Goal: Obtain resource: Download file/media

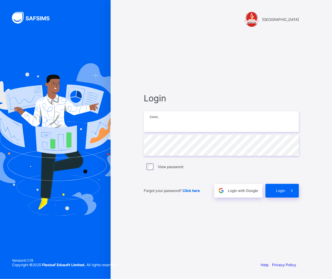
click at [163, 120] on input "email" at bounding box center [221, 121] width 155 height 21
type input "**********"
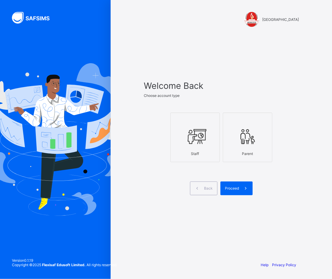
drag, startPoint x: 185, startPoint y: 132, endPoint x: 215, endPoint y: 153, distance: 36.0
click at [186, 132] on icon at bounding box center [195, 137] width 21 height 18
click at [237, 188] on span "Proceed" at bounding box center [232, 188] width 14 height 4
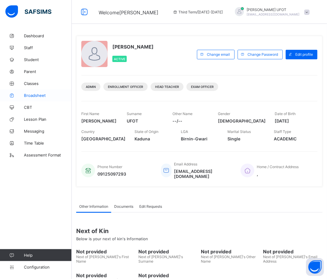
click at [33, 92] on link "Broadsheet" at bounding box center [36, 96] width 72 height 12
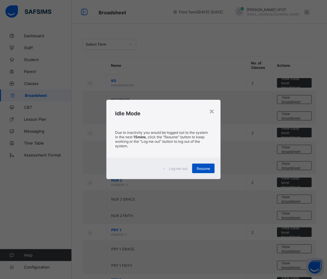
click at [201, 169] on span "Resume" at bounding box center [202, 169] width 13 height 4
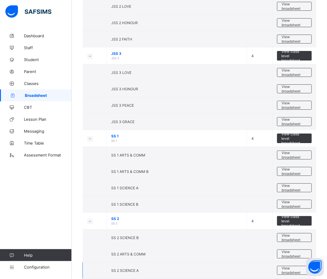
scroll to position [788, 0]
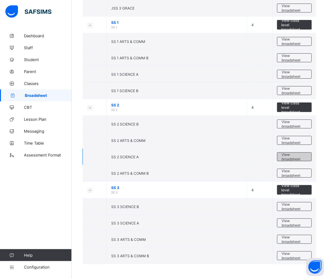
click at [296, 158] on span "View broadsheet" at bounding box center [293, 157] width 25 height 9
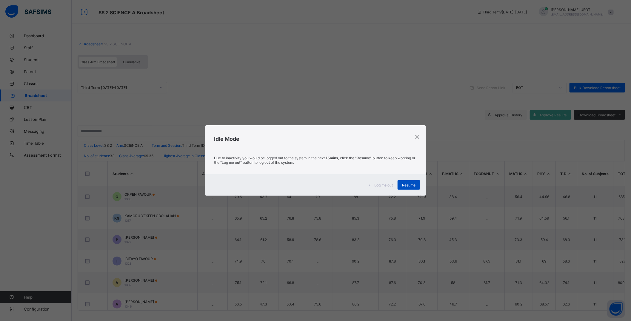
click at [332, 185] on span "Resume" at bounding box center [408, 185] width 13 height 4
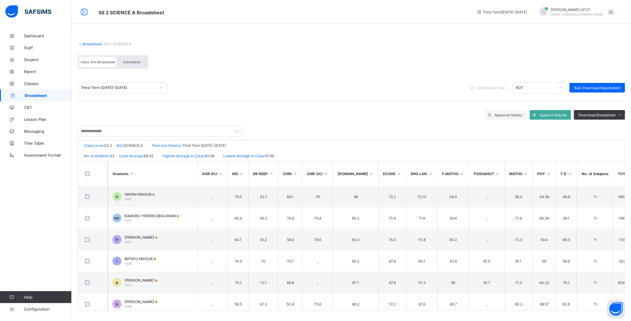
click at [138, 63] on span "Cumulative" at bounding box center [131, 62] width 17 height 4
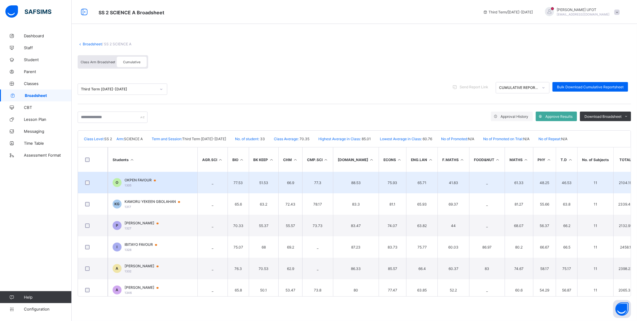
click at [130, 178] on span "OKPEN FAVOUR" at bounding box center [142, 180] width 37 height 5
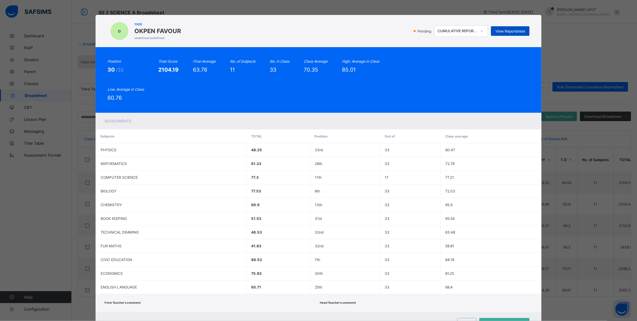
click at [332, 30] on span "View Reportsheet" at bounding box center [510, 31] width 30 height 4
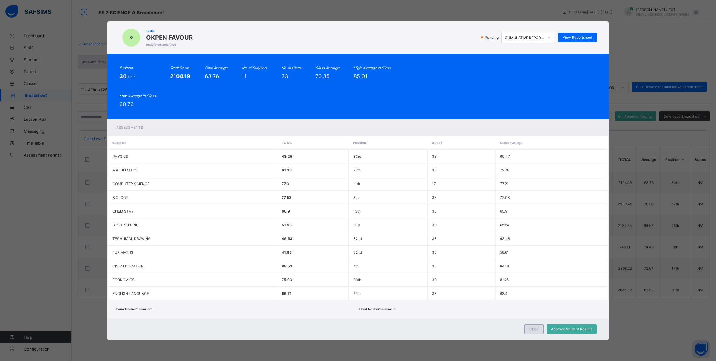
click at [332, 279] on span "Close" at bounding box center [534, 329] width 10 height 4
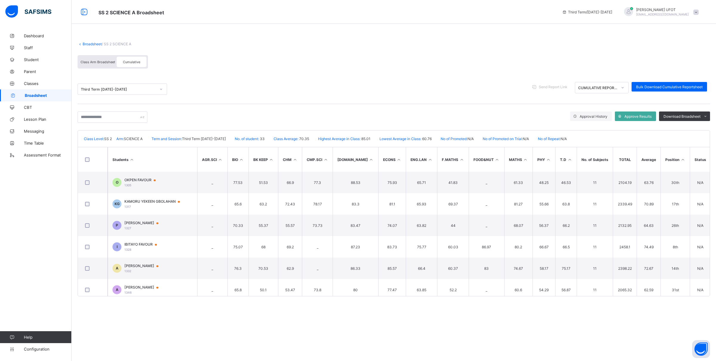
click at [142, 161] on th "Students" at bounding box center [153, 159] width 90 height 24
click at [138, 158] on th "Students" at bounding box center [153, 159] width 90 height 24
click at [332, 86] on span "Bulk Download Cumulative Reportsheet" at bounding box center [669, 87] width 67 height 4
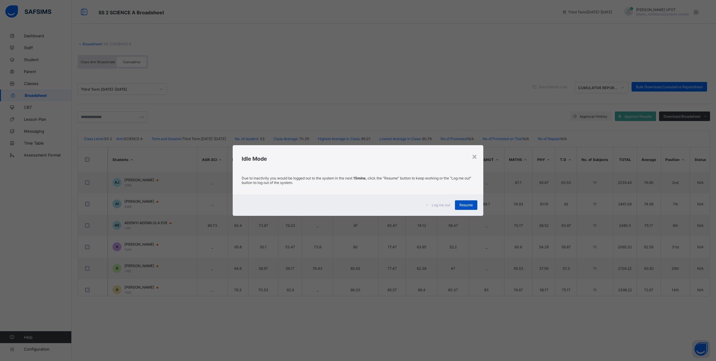
click at [332, 205] on span "Resume" at bounding box center [466, 205] width 13 height 4
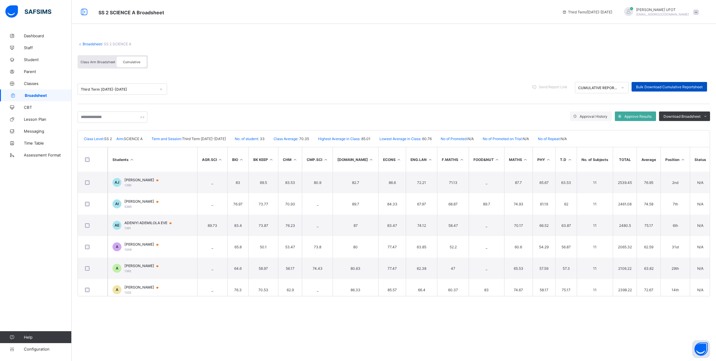
click at [332, 87] on span "Bulk Download Cumulative Reportsheet" at bounding box center [669, 87] width 67 height 4
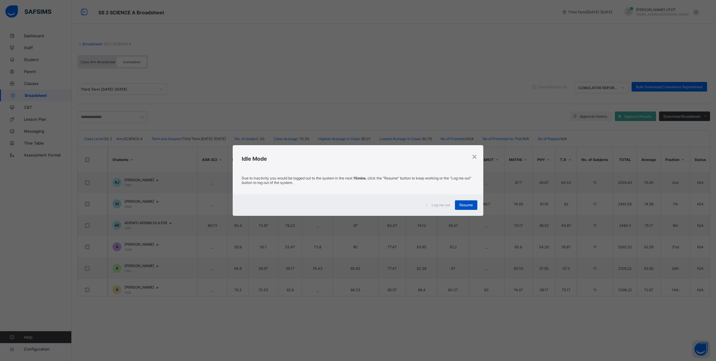
click at [332, 207] on div "Resume" at bounding box center [466, 206] width 22 height 10
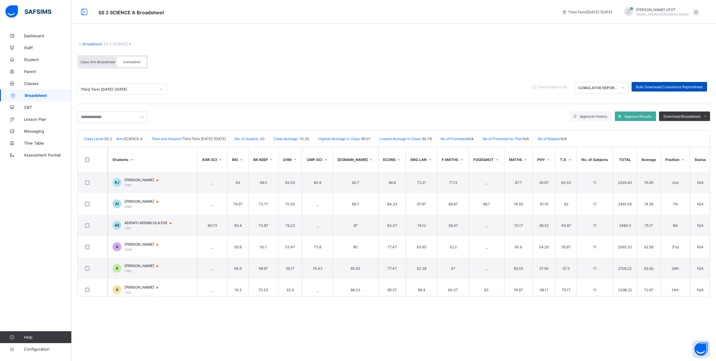
click at [332, 86] on span "Bulk Download Cumulative Reportsheet" at bounding box center [669, 87] width 67 height 4
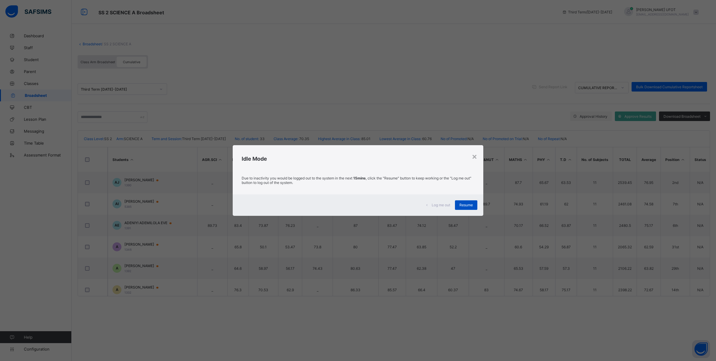
click at [332, 204] on span "Resume" at bounding box center [466, 205] width 13 height 4
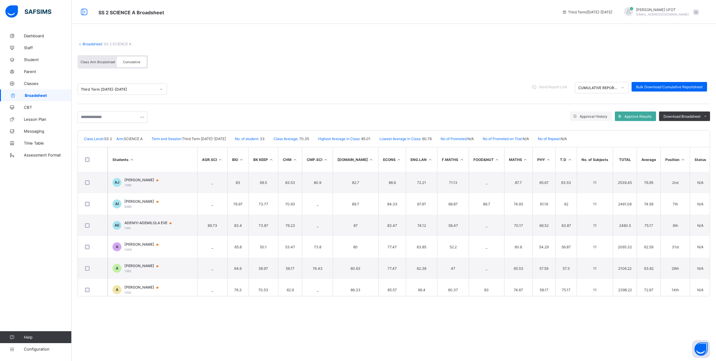
click at [209, 36] on span at bounding box center [394, 39] width 633 height 6
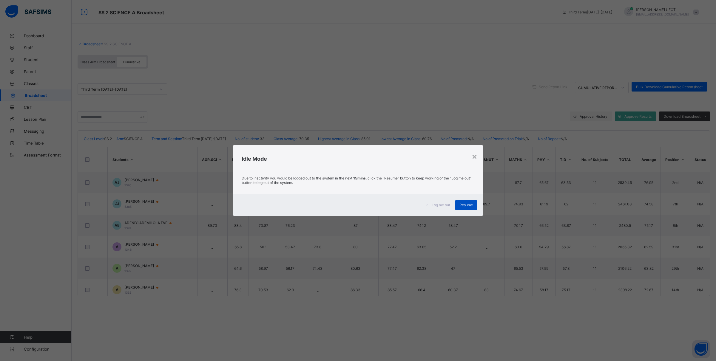
click at [332, 207] on div "Resume" at bounding box center [466, 206] width 22 height 10
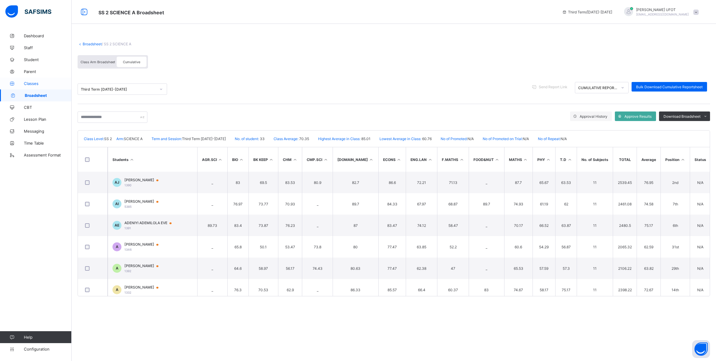
click at [18, 83] on icon at bounding box center [12, 83] width 24 height 4
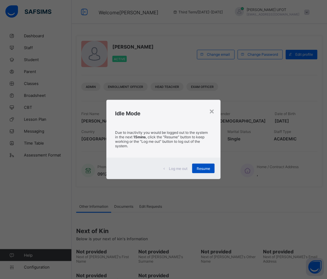
click at [204, 168] on span "Resume" at bounding box center [202, 169] width 13 height 4
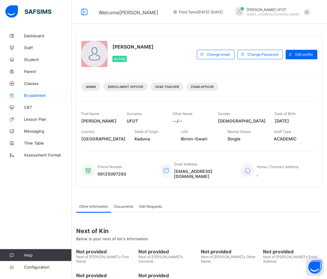
click at [48, 93] on link "Broadsheet" at bounding box center [36, 96] width 72 height 12
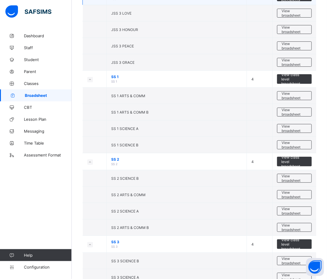
scroll to position [788, 0]
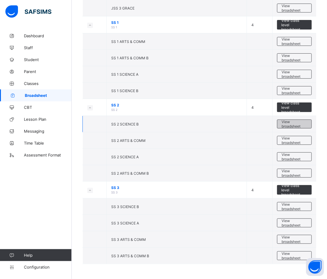
click at [302, 124] on span "View broadsheet" at bounding box center [293, 124] width 25 height 9
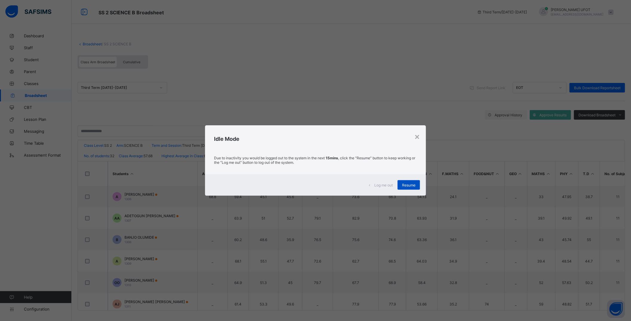
click at [332, 184] on span "Resume" at bounding box center [408, 185] width 13 height 4
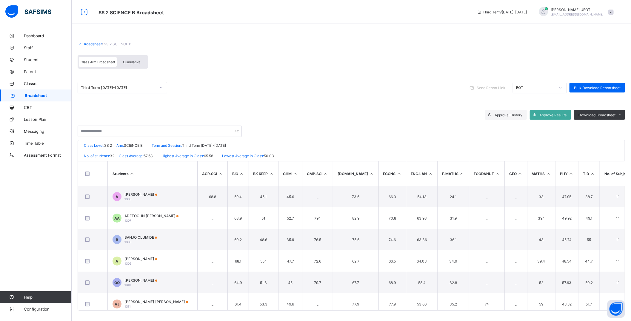
click at [131, 62] on span "Cumulative" at bounding box center [131, 62] width 17 height 4
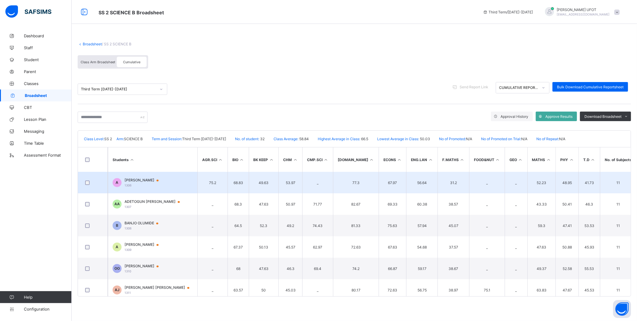
click at [139, 184] on div "ALABA MOBOLAJI 1306" at bounding box center [144, 182] width 40 height 9
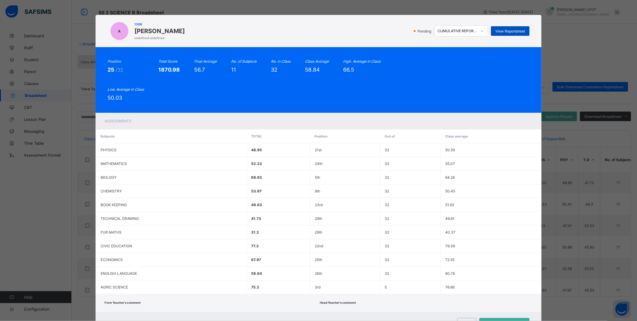
click at [332, 33] on div "View Reportsheet" at bounding box center [510, 31] width 39 height 10
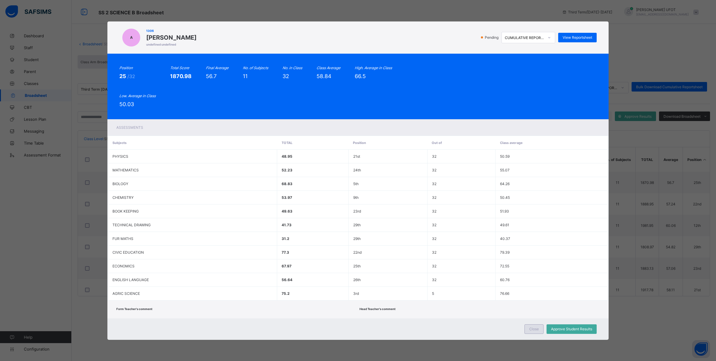
click at [332, 279] on div "Close" at bounding box center [534, 330] width 19 height 10
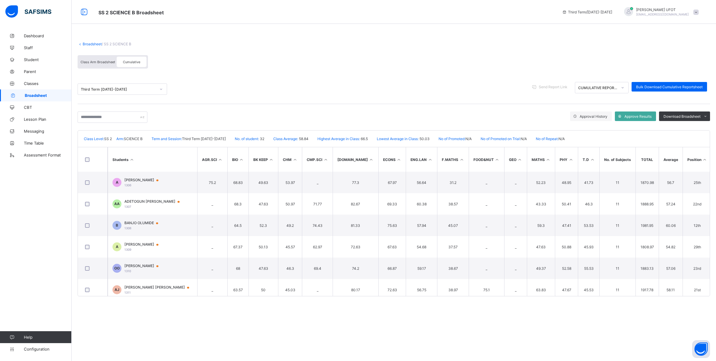
click at [129, 155] on th "Students" at bounding box center [153, 159] width 90 height 24
click at [332, 85] on span "Bulk Download Cumulative Reportsheet" at bounding box center [669, 87] width 67 height 4
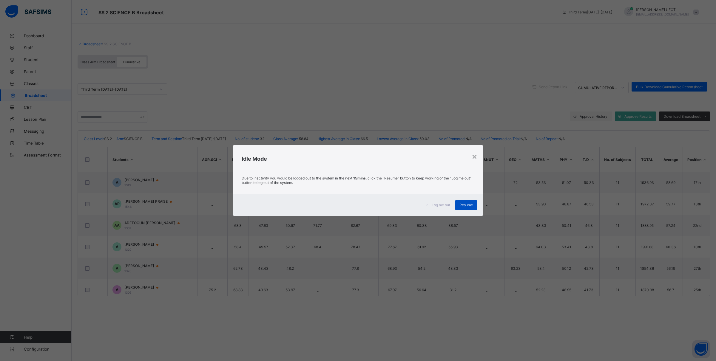
click at [332, 208] on div "Resume" at bounding box center [466, 206] width 22 height 10
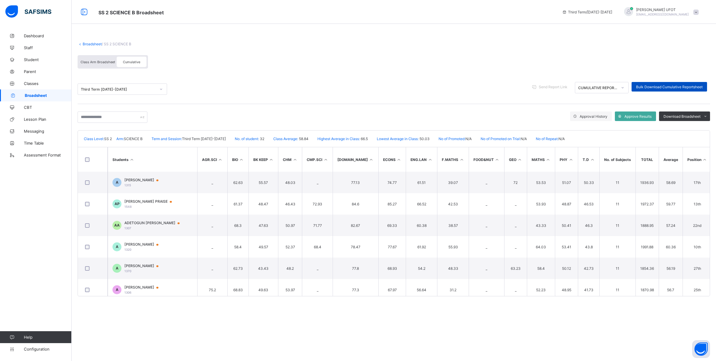
click at [332, 87] on span "Bulk Download Cumulative Reportsheet" at bounding box center [669, 87] width 67 height 4
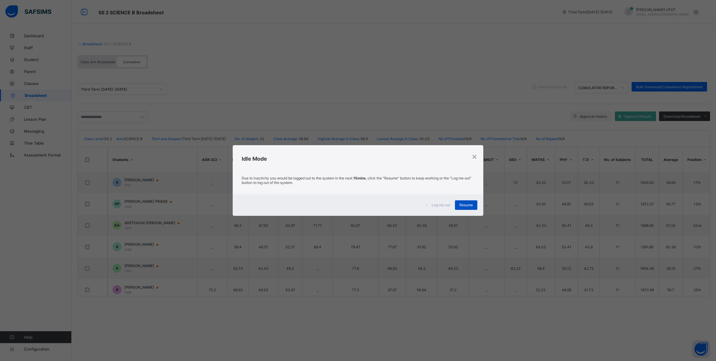
click at [332, 209] on div "Resume" at bounding box center [466, 206] width 22 height 10
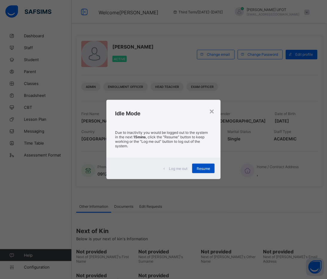
click at [210, 171] on span "Resume" at bounding box center [202, 169] width 13 height 4
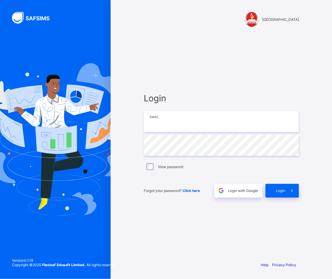
click at [222, 118] on input "email" at bounding box center [221, 121] width 155 height 21
type input "**********"
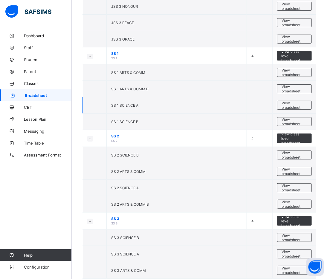
scroll to position [788, 0]
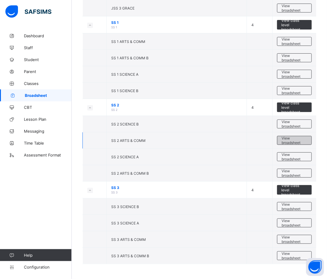
click at [301, 142] on span "View broadsheet" at bounding box center [293, 140] width 25 height 9
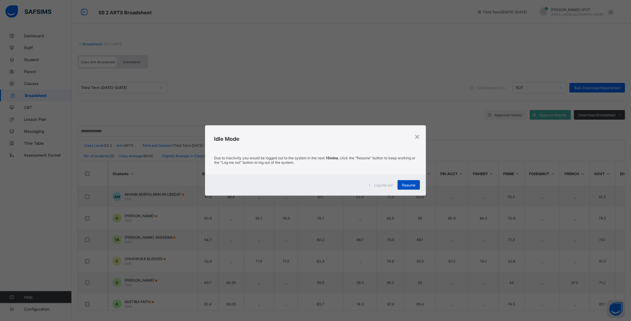
click at [332, 186] on span "Resume" at bounding box center [408, 185] width 13 height 4
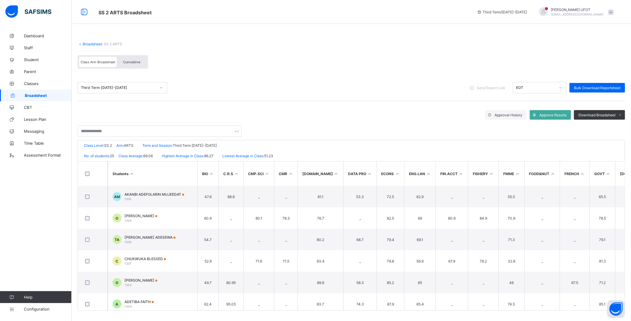
click at [127, 60] on span "Cumulative" at bounding box center [131, 62] width 17 height 4
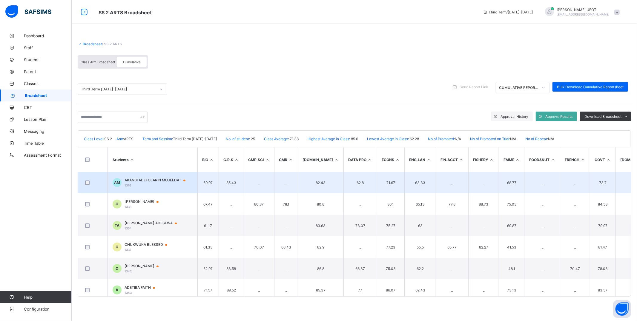
click at [160, 182] on span "AKANBI ADEFOLARIN MUJEEDAT" at bounding box center [157, 180] width 67 height 5
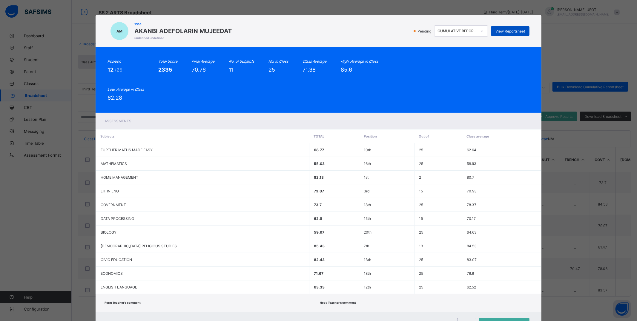
click at [332, 29] on span "View Reportsheet" at bounding box center [510, 31] width 30 height 4
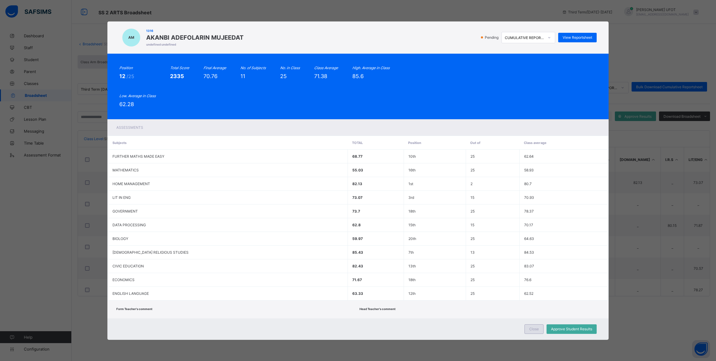
click at [332, 279] on span "Close" at bounding box center [534, 329] width 10 height 4
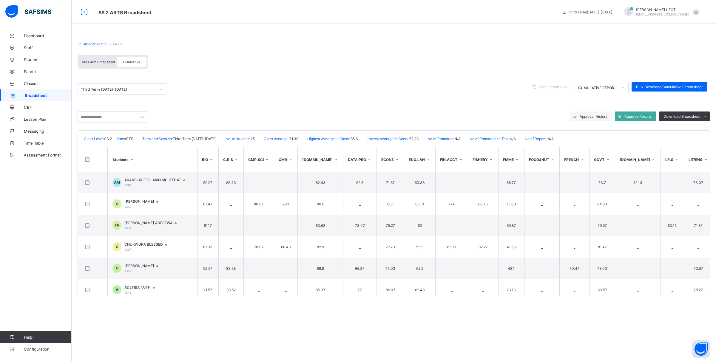
click at [130, 156] on th "Students" at bounding box center [153, 159] width 90 height 24
click at [332, 84] on div "Bulk Download Cumulative Reportsheet" at bounding box center [670, 87] width 76 height 10
click at [131, 158] on icon at bounding box center [132, 160] width 5 height 4
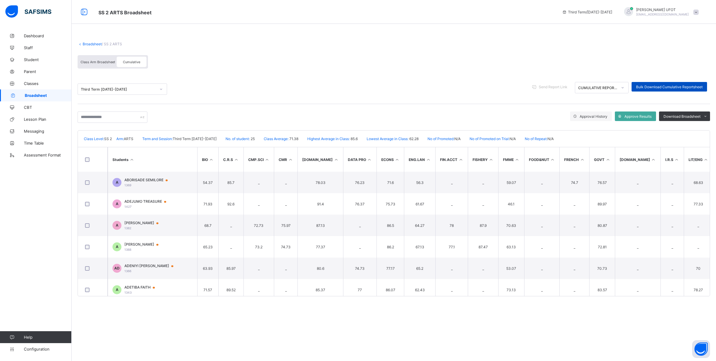
click at [332, 85] on span "Bulk Download Cumulative Reportsheet" at bounding box center [669, 87] width 67 height 4
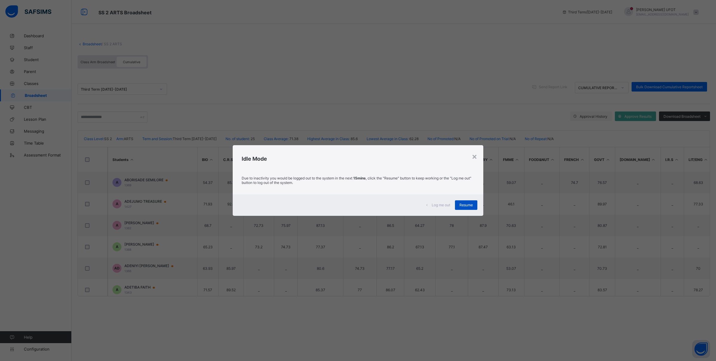
click at [332, 204] on span "Resume" at bounding box center [466, 205] width 13 height 4
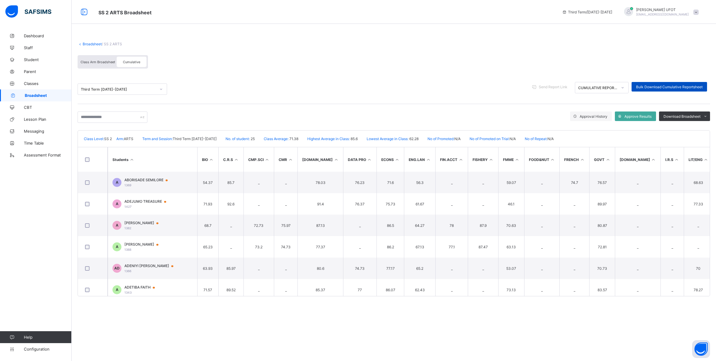
click at [332, 87] on span "Bulk Download Cumulative Reportsheet" at bounding box center [669, 87] width 67 height 4
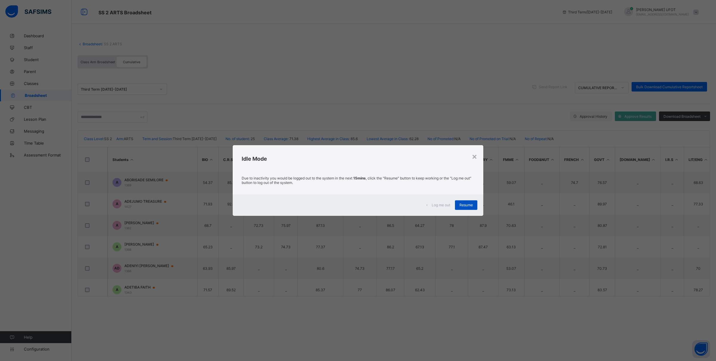
click at [332, 206] on span "Resume" at bounding box center [466, 205] width 13 height 4
click at [332, 208] on div "Resume" at bounding box center [466, 206] width 22 height 10
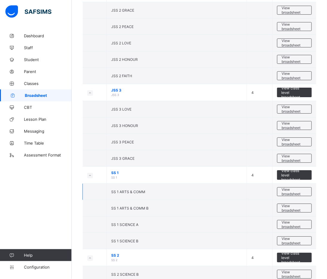
scroll to position [763, 0]
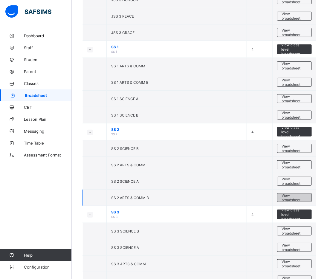
click at [306, 198] on span "View broadsheet" at bounding box center [293, 197] width 25 height 9
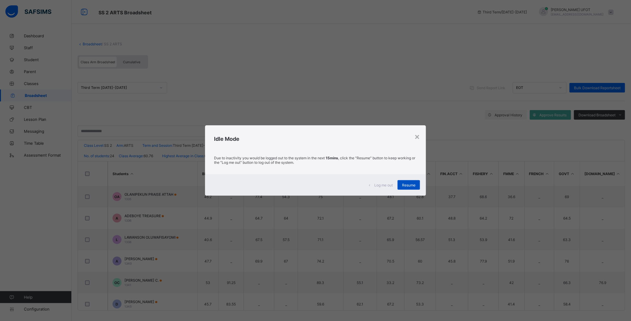
click at [332, 184] on span "Resume" at bounding box center [408, 185] width 13 height 4
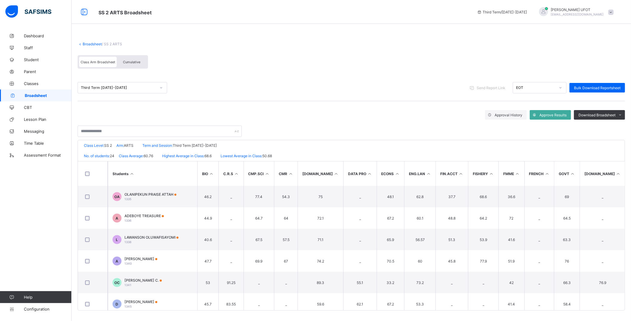
click at [138, 60] on span "Cumulative" at bounding box center [131, 62] width 17 height 4
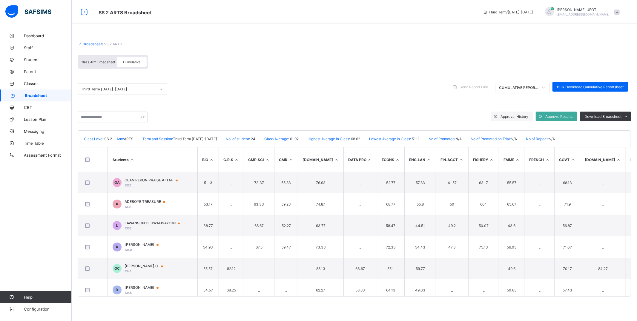
click at [141, 163] on th "Students" at bounding box center [153, 159] width 90 height 24
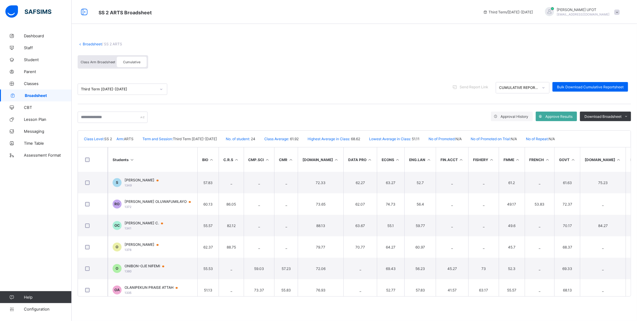
click at [141, 163] on th "Students" at bounding box center [153, 159] width 90 height 24
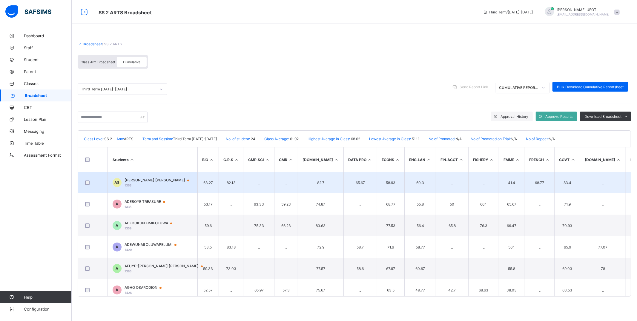
click at [149, 179] on span "[PERSON_NAME] [PERSON_NAME]" at bounding box center [159, 180] width 70 height 5
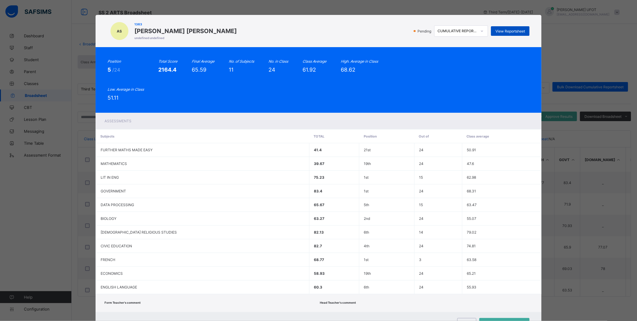
click at [332, 32] on span "View Reportsheet" at bounding box center [510, 31] width 30 height 4
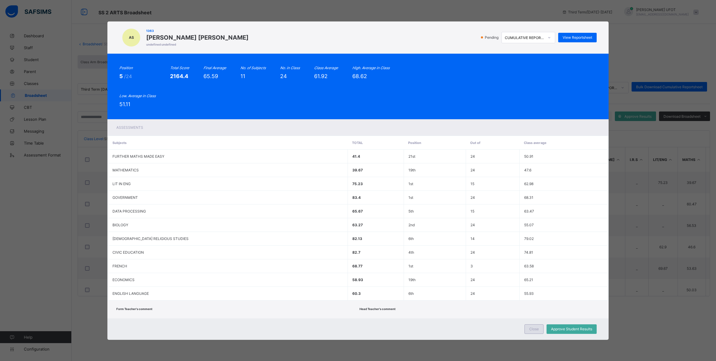
click at [332, 279] on span "Close" at bounding box center [534, 329] width 10 height 4
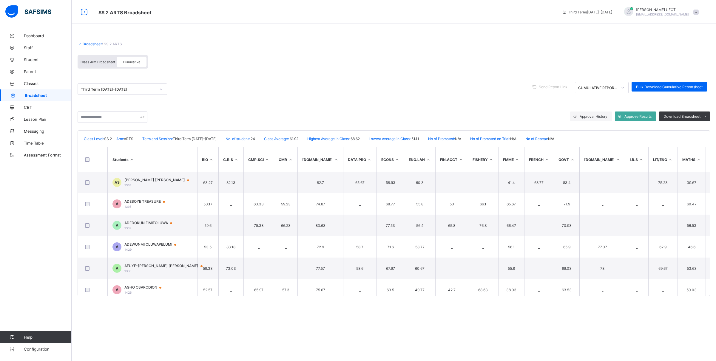
click at [132, 160] on icon at bounding box center [132, 160] width 5 height 4
click at [332, 87] on span "Bulk Download Cumulative Reportsheet" at bounding box center [669, 87] width 67 height 4
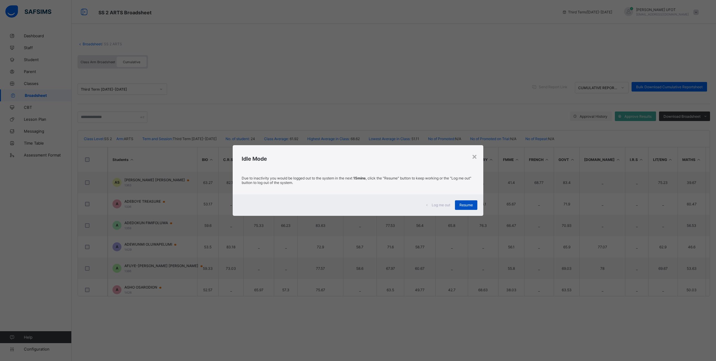
click at [332, 207] on span "Resume" at bounding box center [466, 205] width 13 height 4
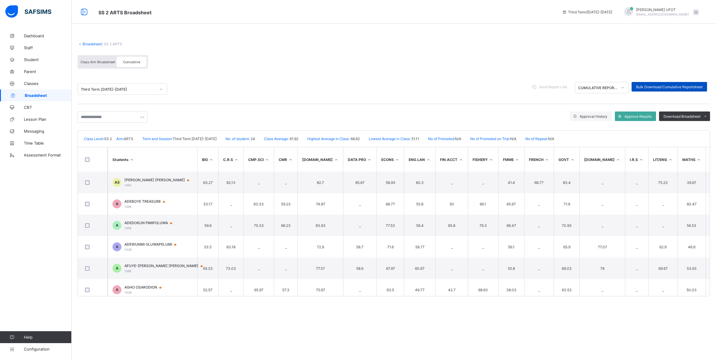
click at [332, 85] on span "Bulk Download Cumulative Reportsheet" at bounding box center [669, 87] width 67 height 4
click at [332, 87] on span "Bulk Download Cumulative Reportsheet" at bounding box center [669, 87] width 67 height 4
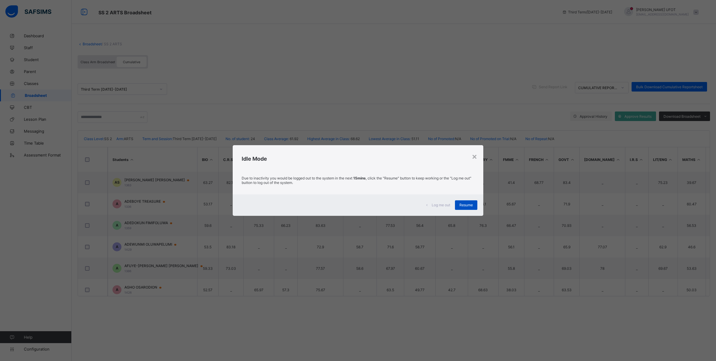
click at [332, 205] on span "Resume" at bounding box center [466, 205] width 13 height 4
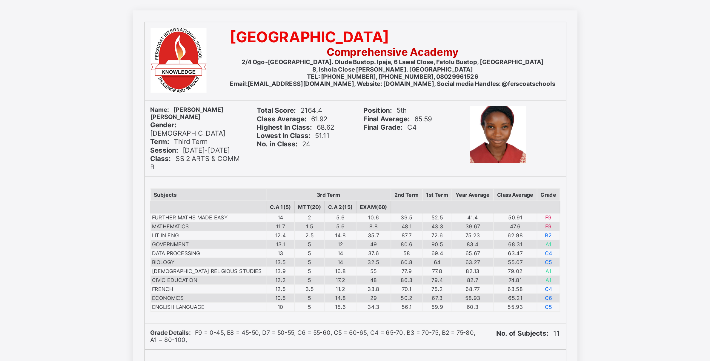
scroll to position [15, 0]
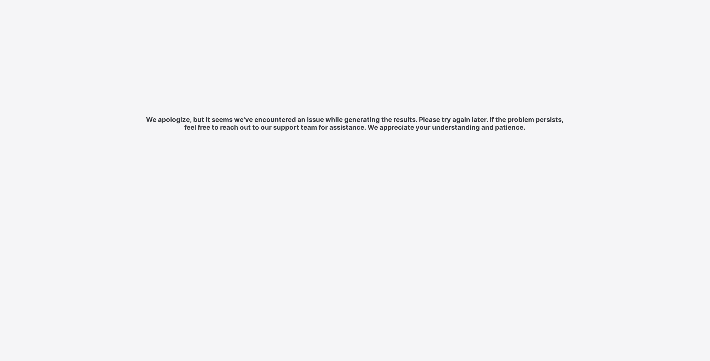
click at [138, 61] on html "We apologize, but it seems we've encountered an issue while generating the resu…" at bounding box center [355, 216] width 710 height 432
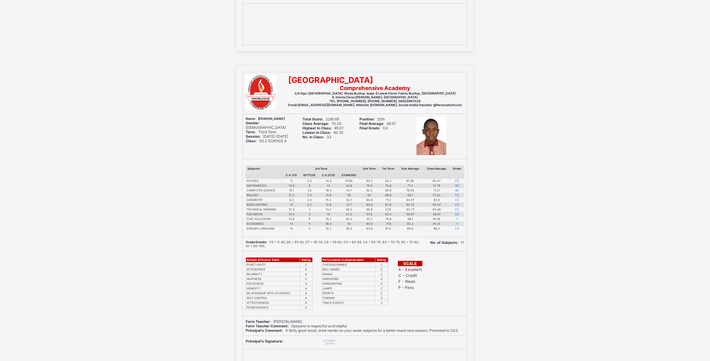
scroll to position [709, 0]
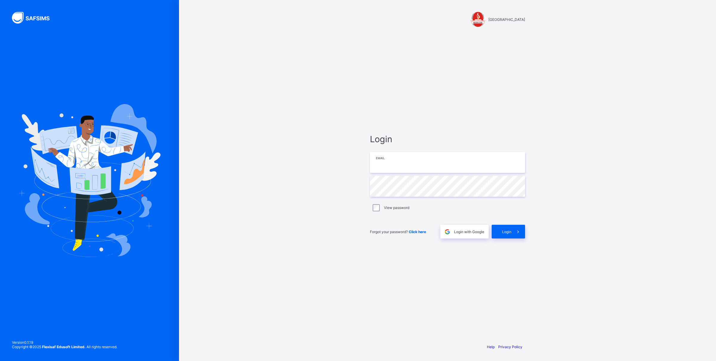
click at [428, 167] on input "email" at bounding box center [447, 162] width 155 height 21
type input "**********"
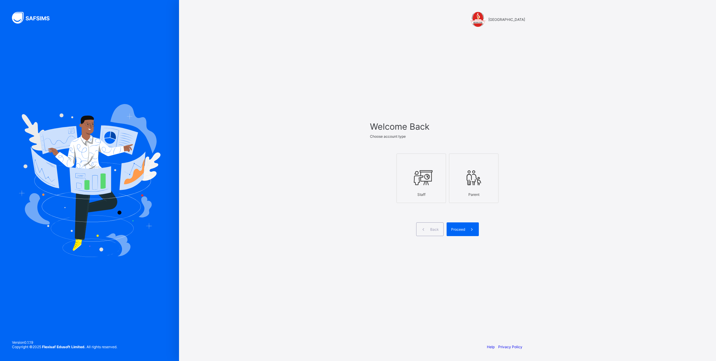
click at [192, 134] on div "FERSCOAT INTERNATIONAL SCHOOL Welcome Back Choose account type Staff Parent Bac…" at bounding box center [447, 180] width 537 height 361
click at [427, 184] on icon at bounding box center [421, 178] width 21 height 18
click at [466, 226] on span at bounding box center [472, 230] width 14 height 14
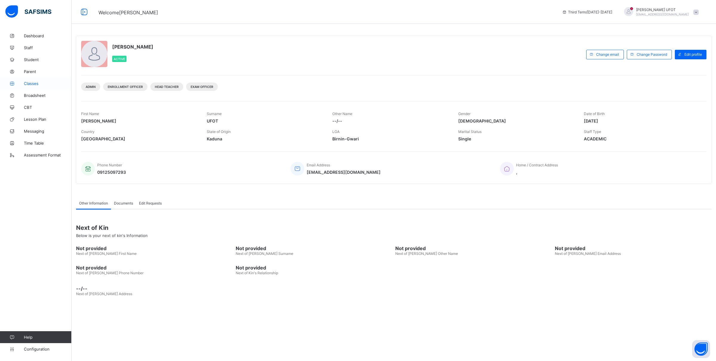
click at [40, 83] on span "Classes" at bounding box center [48, 83] width 48 height 5
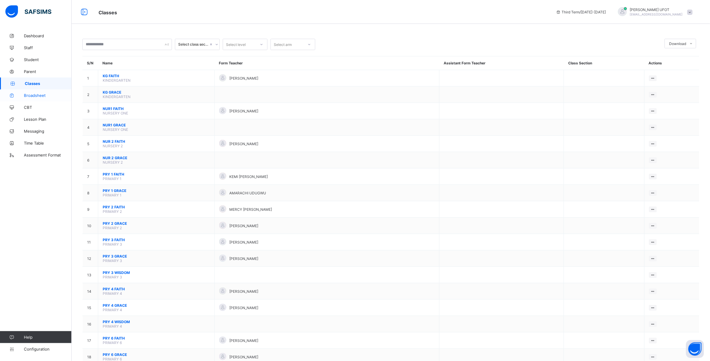
click at [43, 96] on span "Broadsheet" at bounding box center [48, 95] width 48 height 5
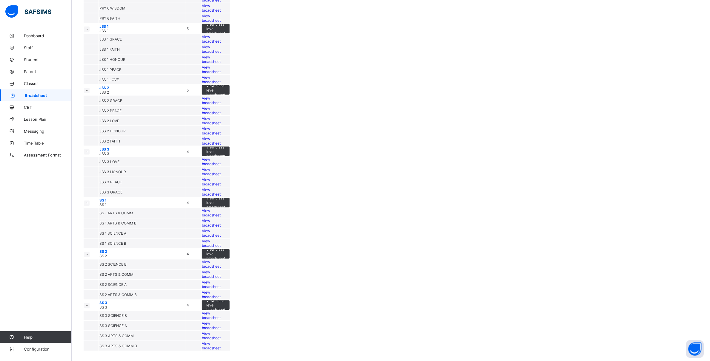
scroll to position [485, 0]
click at [221, 74] on span "View broadsheet" at bounding box center [211, 69] width 19 height 9
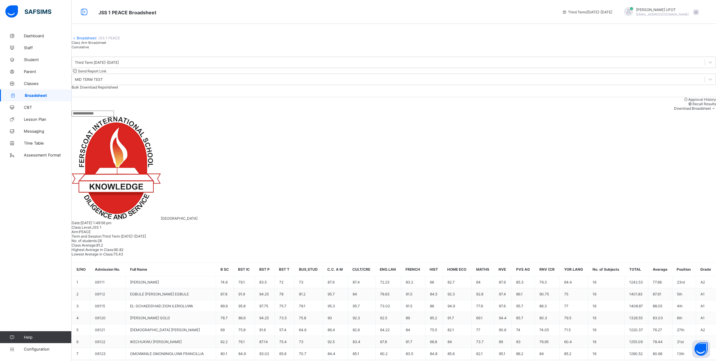
click at [89, 49] on span "Cumulative" at bounding box center [80, 47] width 17 height 4
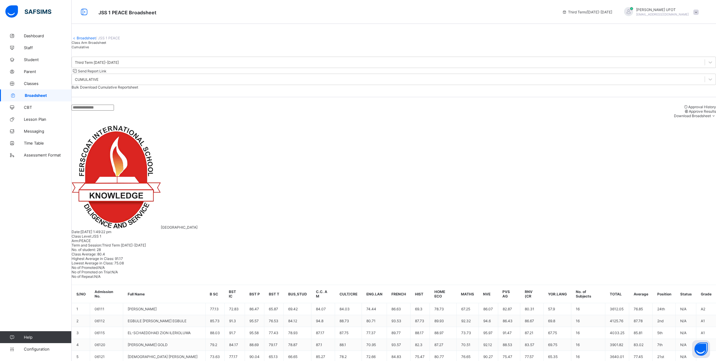
click at [88, 40] on link "Broadsheet" at bounding box center [86, 38] width 19 height 4
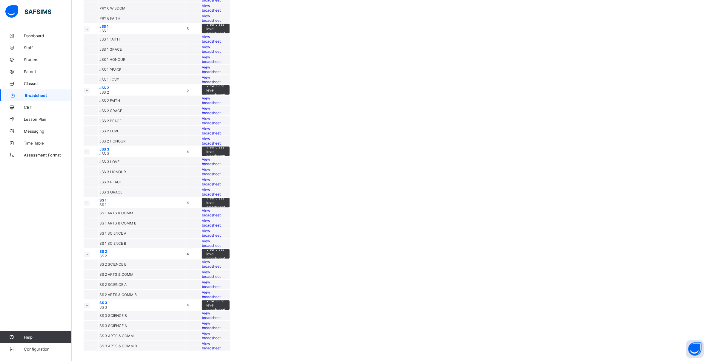
scroll to position [410, 0]
click at [225, 36] on span "View class level broadsheet" at bounding box center [215, 28] width 19 height 13
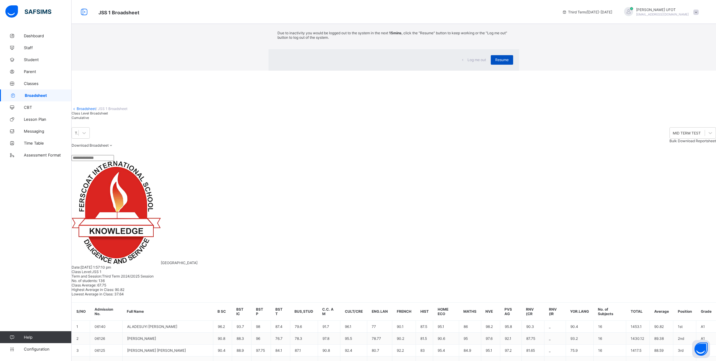
click at [491, 65] on div "Resume" at bounding box center [502, 60] width 22 height 10
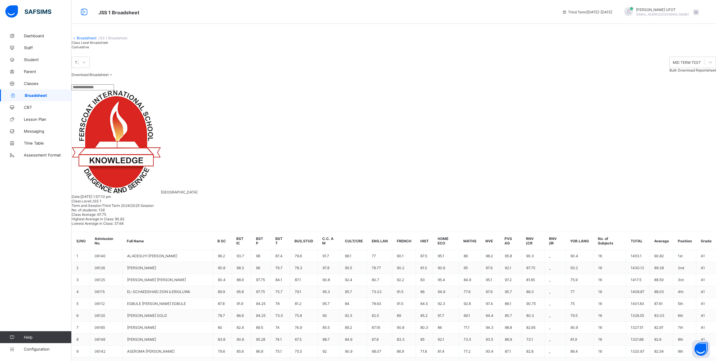
click at [89, 49] on span "Cumulative" at bounding box center [80, 47] width 17 height 4
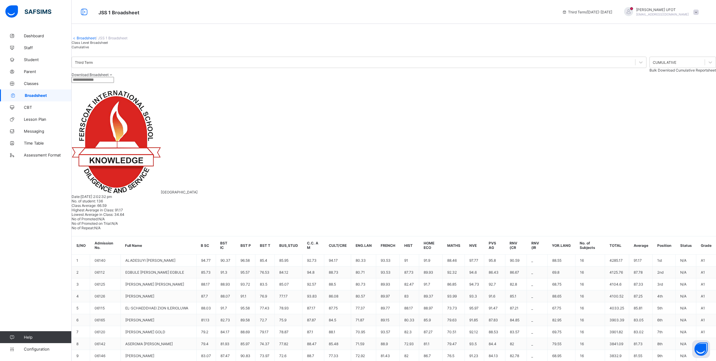
click at [109, 77] on span "Download Broadsheet" at bounding box center [90, 75] width 37 height 4
click at [113, 99] on li "Excel sheet" at bounding box center [102, 94] width 24 height 9
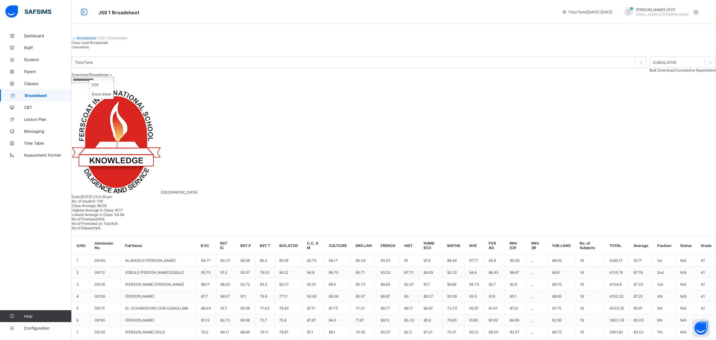
click at [114, 99] on ul "PDF Excel sheet" at bounding box center [101, 89] width 24 height 19
click at [113, 90] on li "PDF" at bounding box center [102, 84] width 24 height 9
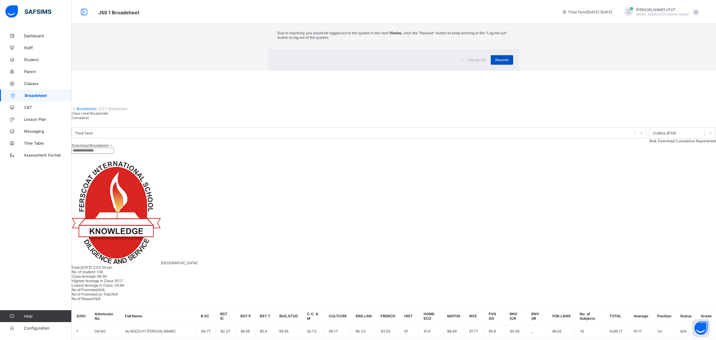
click at [495, 62] on span "Resume" at bounding box center [501, 60] width 13 height 4
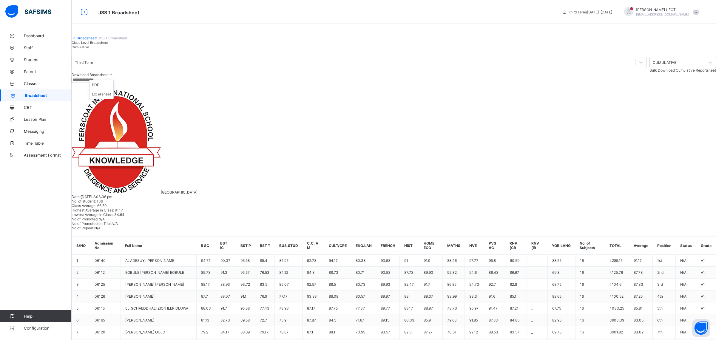
click at [109, 77] on span "Download Broadsheet" at bounding box center [90, 75] width 37 height 4
click at [113, 90] on li "PDF" at bounding box center [102, 84] width 24 height 9
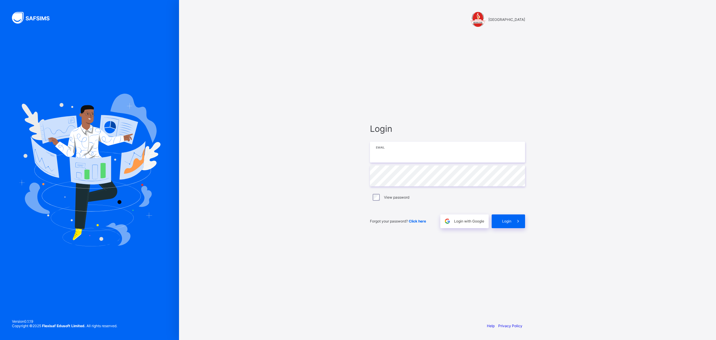
click at [418, 152] on input "email" at bounding box center [447, 152] width 155 height 21
type input "**********"
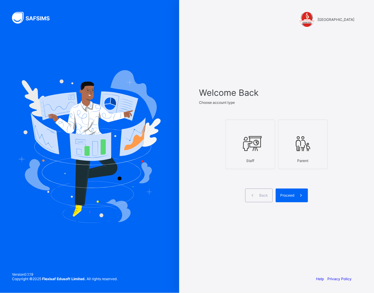
click at [260, 152] on icon at bounding box center [250, 144] width 21 height 18
click at [296, 194] on span at bounding box center [301, 196] width 14 height 14
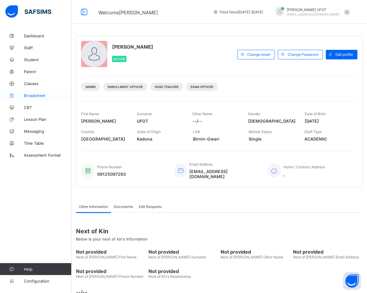
click at [44, 98] on link "Broadsheet" at bounding box center [36, 96] width 72 height 12
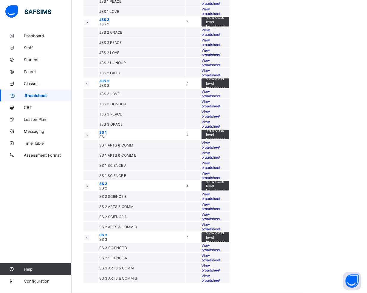
scroll to position [709, 0]
click at [221, 201] on span "View broadsheet" at bounding box center [211, 196] width 19 height 9
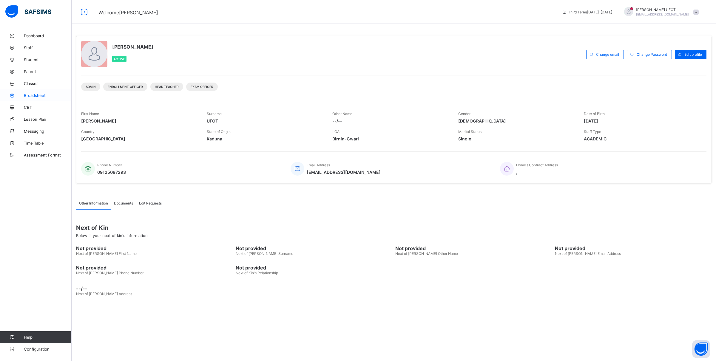
click at [38, 96] on span "Broadsheet" at bounding box center [48, 95] width 48 height 5
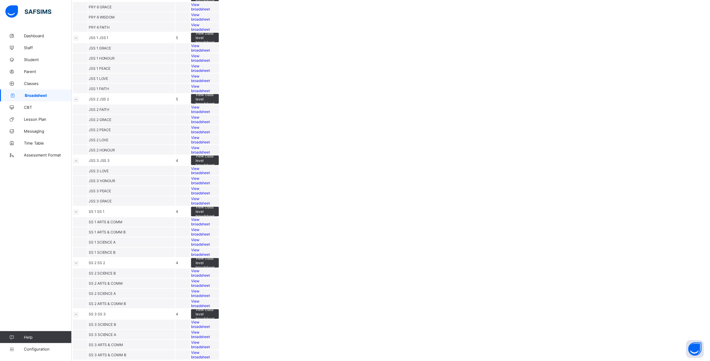
scroll to position [485, 0]
click at [210, 83] on span "View broadsheet" at bounding box center [200, 78] width 19 height 9
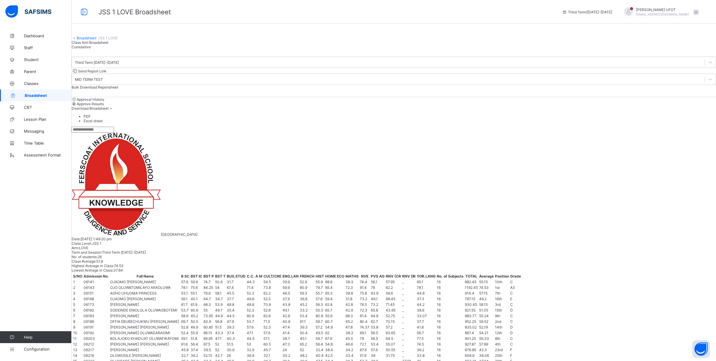
click at [88, 40] on link "Broadsheet" at bounding box center [86, 38] width 19 height 4
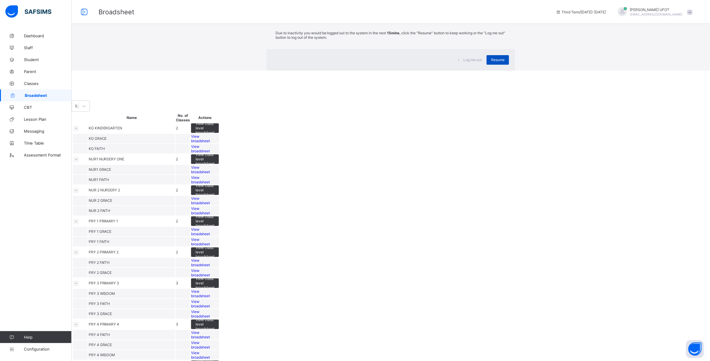
click at [487, 65] on div "Resume" at bounding box center [498, 60] width 22 height 10
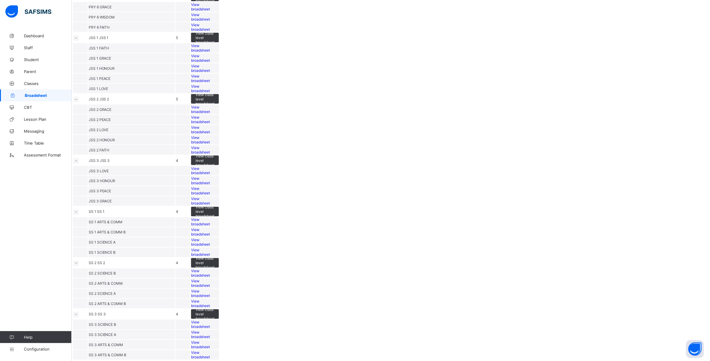
scroll to position [485, 0]
click at [214, 167] on span "View class level broadsheet" at bounding box center [204, 160] width 19 height 13
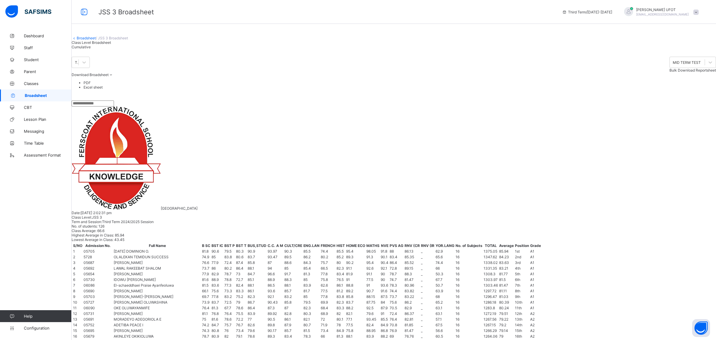
click at [91, 49] on span "Cumulative" at bounding box center [81, 47] width 19 height 4
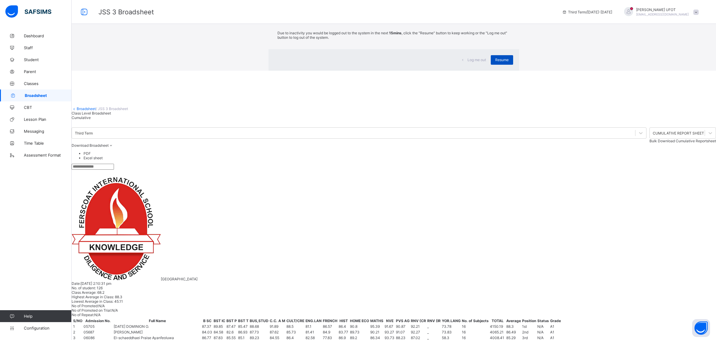
click at [495, 62] on span "Resume" at bounding box center [501, 60] width 13 height 4
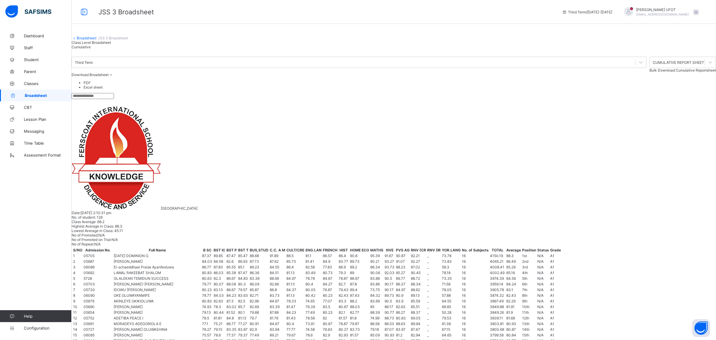
click at [109, 77] on span "Download Broadsheet" at bounding box center [90, 75] width 37 height 4
click at [691, 90] on li "Excel sheet" at bounding box center [400, 87] width 633 height 4
click at [109, 77] on span "Download Broadsheet" at bounding box center [90, 75] width 37 height 4
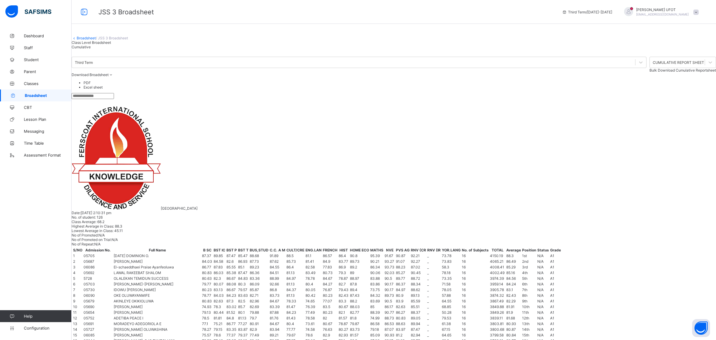
click at [693, 85] on li "PDF" at bounding box center [400, 83] width 633 height 4
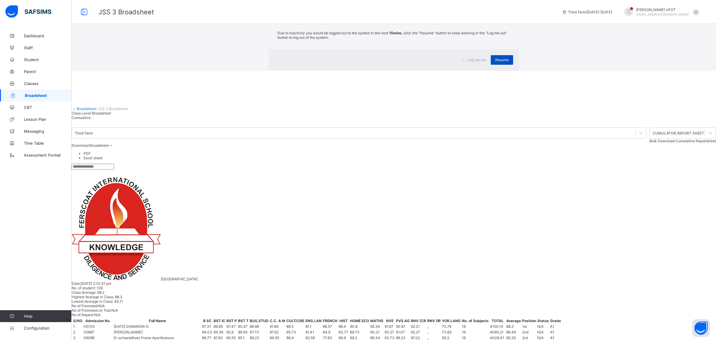
click at [495, 62] on span "Resume" at bounding box center [501, 60] width 13 height 4
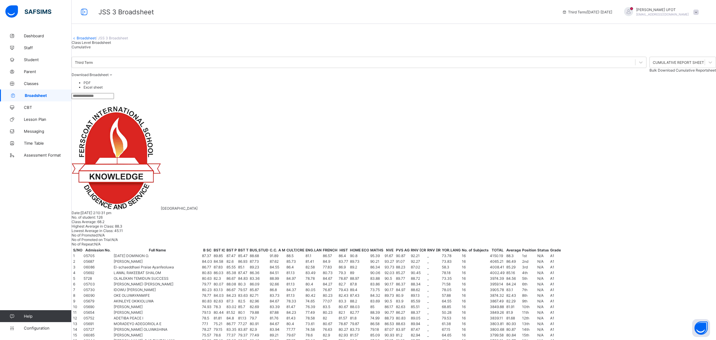
click at [90, 40] on link "Broadsheet" at bounding box center [86, 38] width 19 height 4
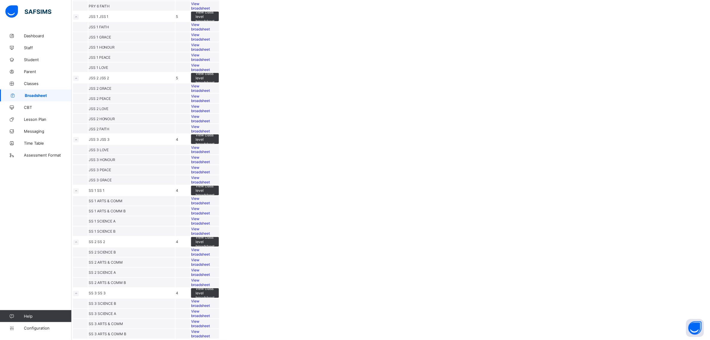
scroll to position [726, 0]
click at [219, 207] on div "View broadsheet" at bounding box center [205, 211] width 28 height 9
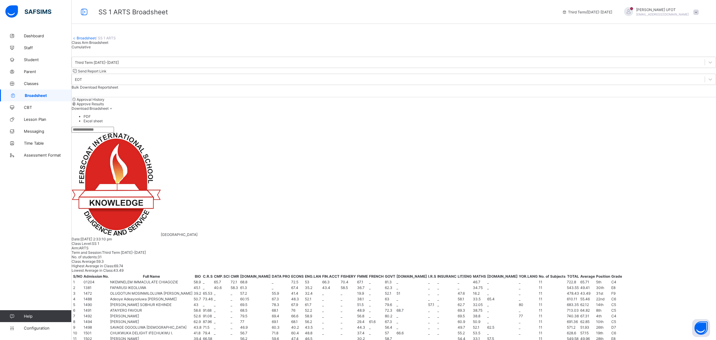
click at [91, 49] on span "Cumulative" at bounding box center [81, 47] width 19 height 4
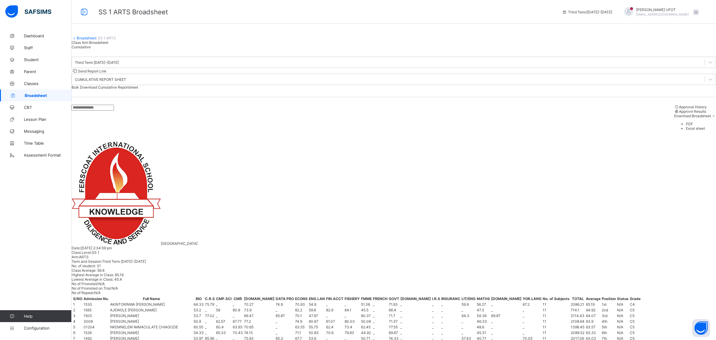
click at [698, 126] on li "PDF" at bounding box center [701, 124] width 30 height 4
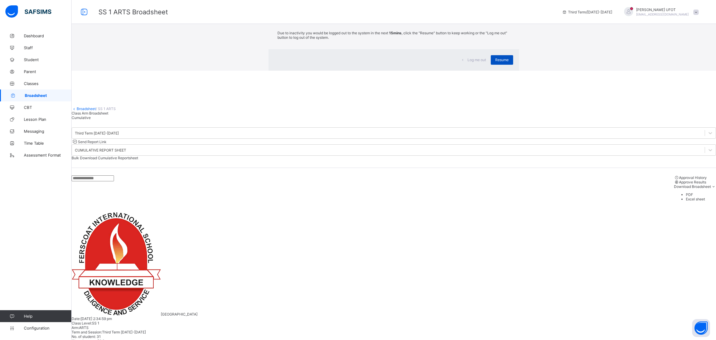
click at [495, 62] on span "Resume" at bounding box center [501, 60] width 13 height 4
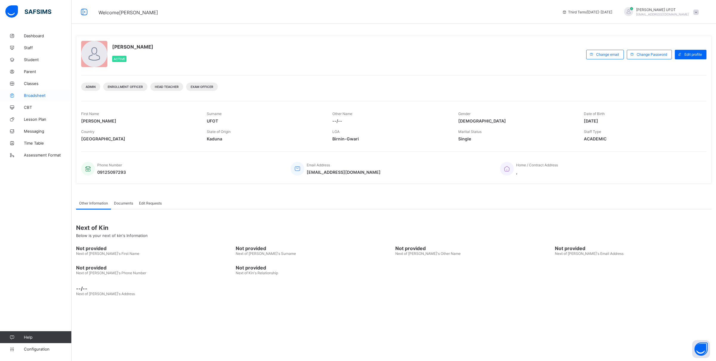
click at [48, 92] on link "Broadsheet" at bounding box center [36, 96] width 72 height 12
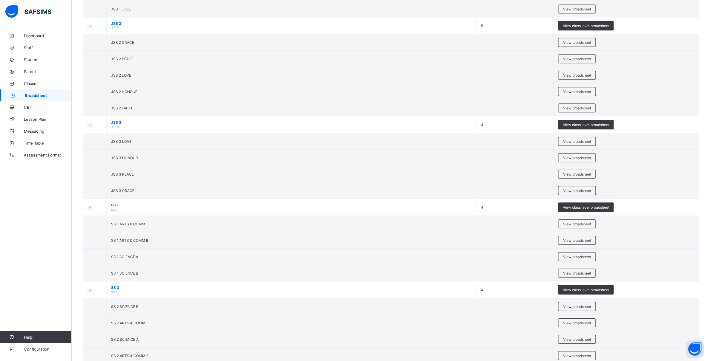
scroll to position [522, 0]
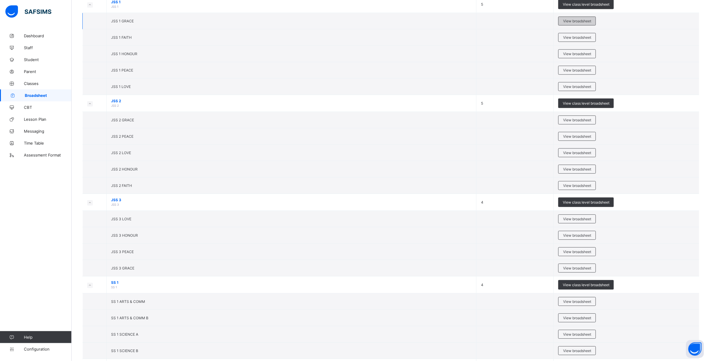
click at [574, 20] on span "View broadsheet" at bounding box center [577, 21] width 28 height 4
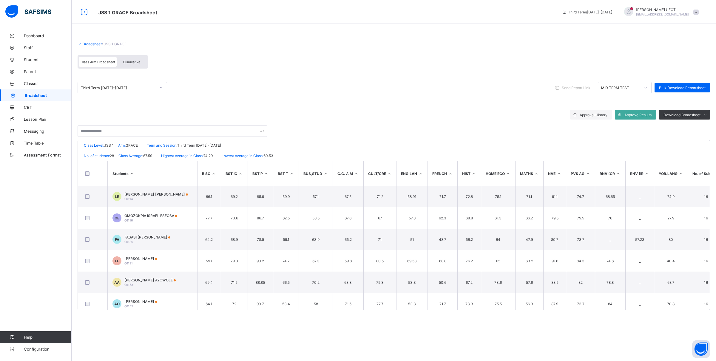
click at [27, 97] on span "Broadsheet" at bounding box center [48, 95] width 47 height 5
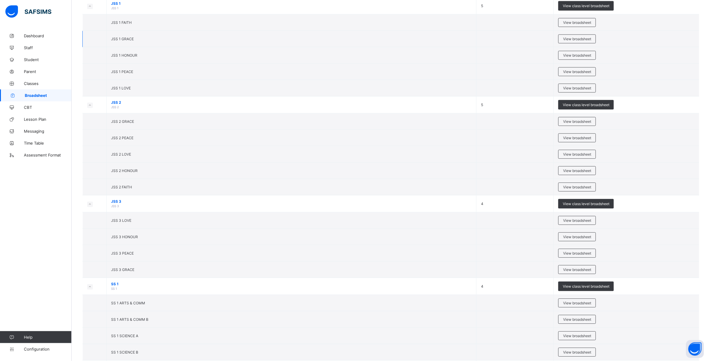
scroll to position [522, 0]
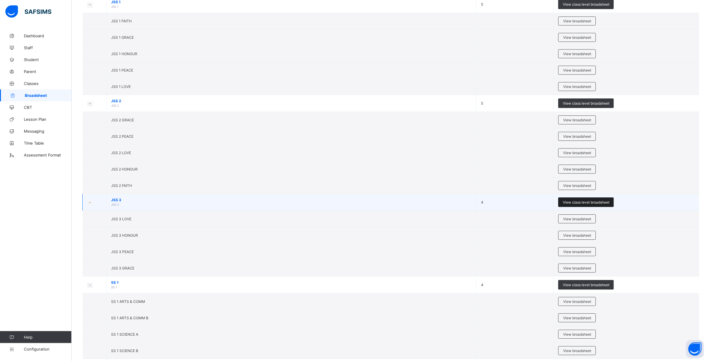
click at [596, 204] on span "View class level broadsheet" at bounding box center [586, 202] width 47 height 4
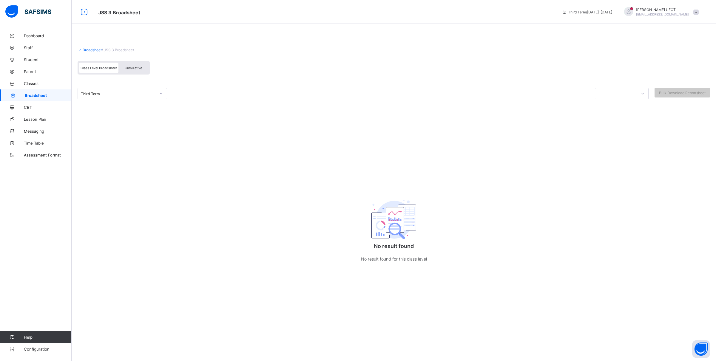
click at [132, 69] on span "Cumulative" at bounding box center [133, 68] width 17 height 4
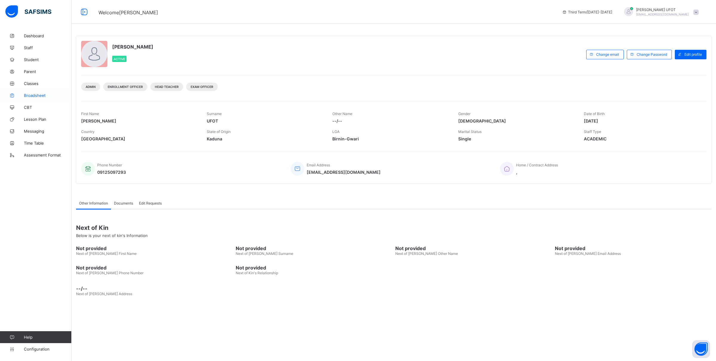
click at [42, 99] on link "Broadsheet" at bounding box center [36, 96] width 72 height 12
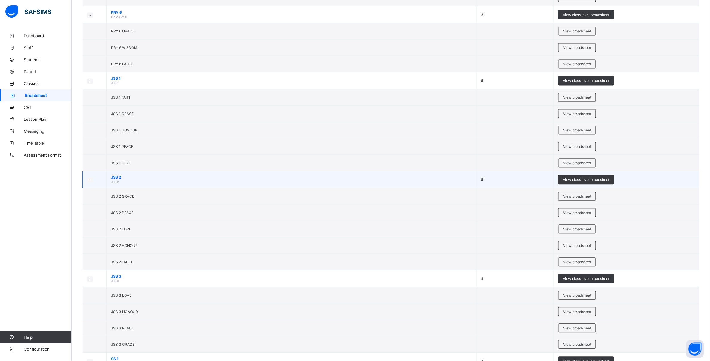
scroll to position [448, 0]
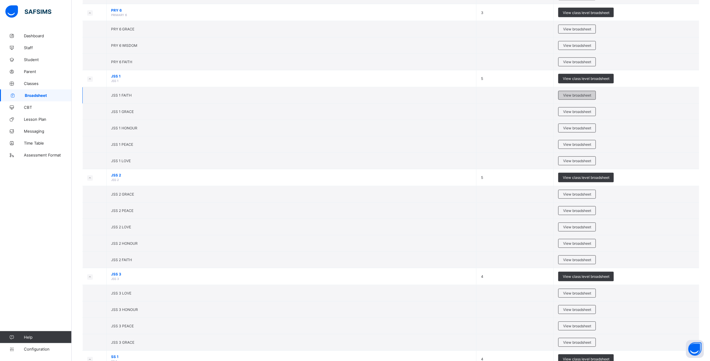
click at [581, 96] on span "View broadsheet" at bounding box center [577, 95] width 28 height 4
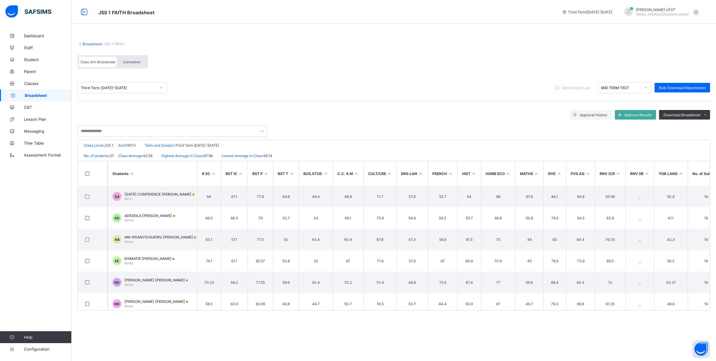
click at [92, 42] on link "Broadsheet" at bounding box center [92, 44] width 19 height 4
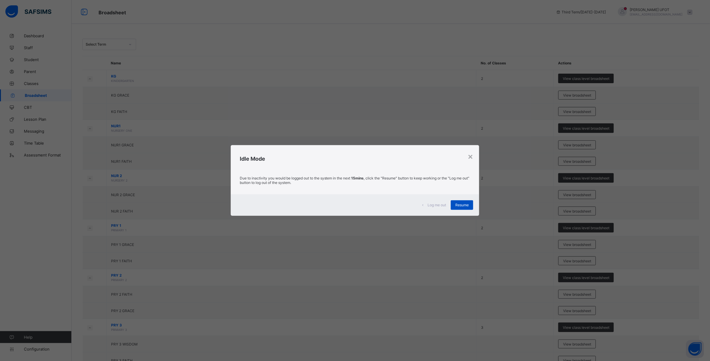
click at [463, 205] on span "Resume" at bounding box center [461, 205] width 13 height 4
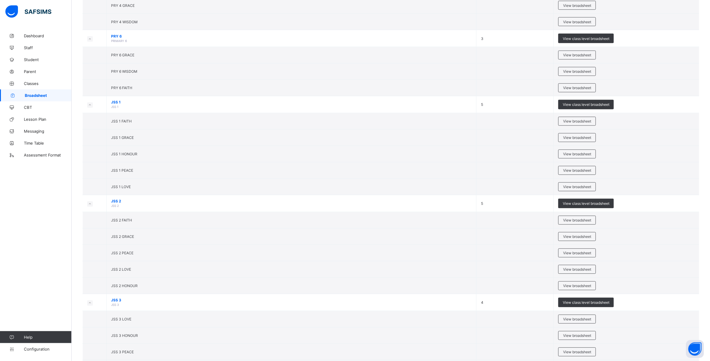
scroll to position [522, 0]
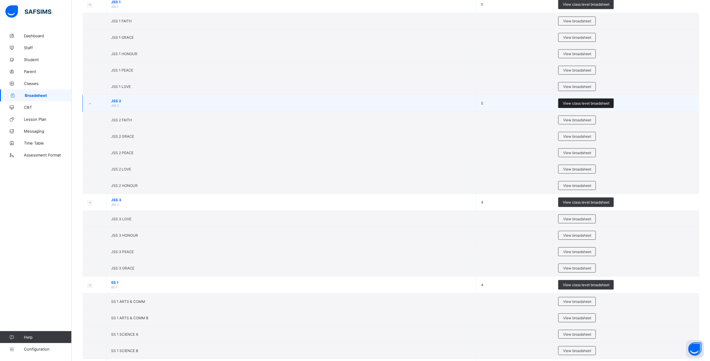
click at [584, 103] on span "View class level broadsheet" at bounding box center [586, 103] width 47 height 4
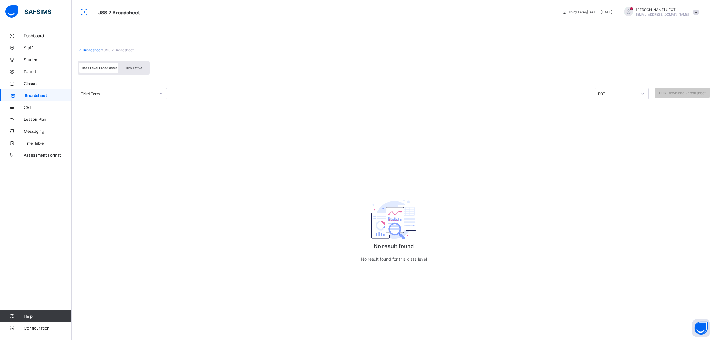
click at [128, 64] on div "Cumulative" at bounding box center [133, 68] width 30 height 10
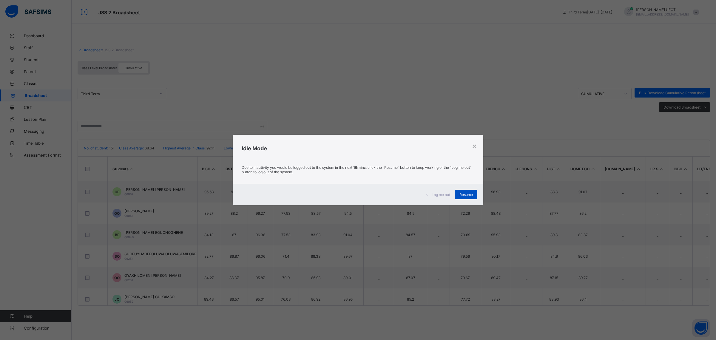
click at [468, 193] on span "Resume" at bounding box center [466, 195] width 13 height 4
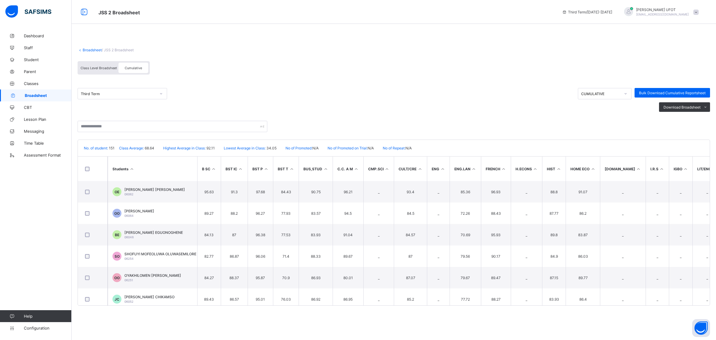
click at [133, 169] on icon at bounding box center [132, 169] width 5 height 4
click at [134, 169] on icon at bounding box center [132, 169] width 5 height 4
click at [134, 168] on icon at bounding box center [132, 169] width 5 height 4
click at [585, 158] on th "HOME ECO" at bounding box center [583, 169] width 34 height 24
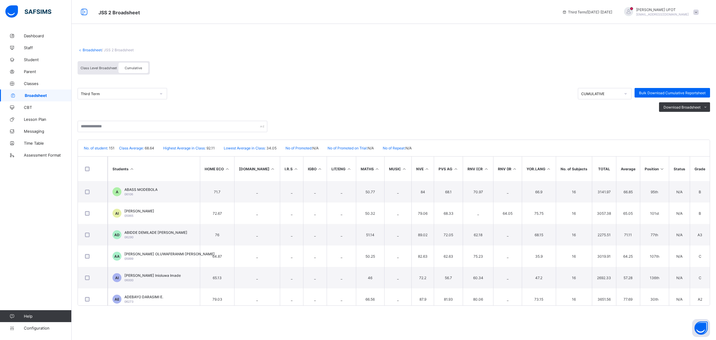
scroll to position [0, 374]
click at [660, 167] on icon at bounding box center [662, 169] width 5 height 4
click at [695, 125] on li "Excel sheet" at bounding box center [698, 128] width 24 height 9
click at [664, 91] on span "Bulk Download Cumulative Reportsheet" at bounding box center [672, 93] width 67 height 4
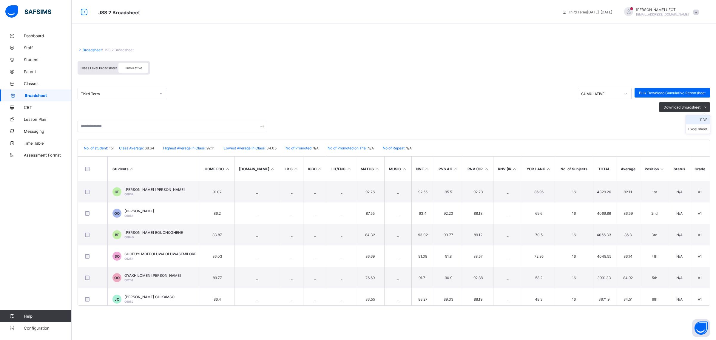
click at [694, 118] on li "PDF" at bounding box center [698, 119] width 24 height 9
click at [703, 117] on li "PDF" at bounding box center [698, 119] width 24 height 9
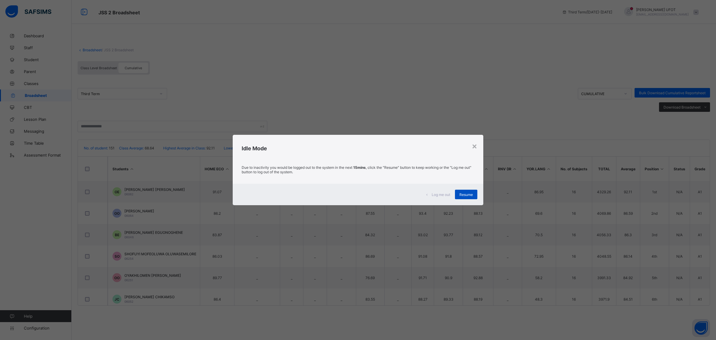
click span "Resume"
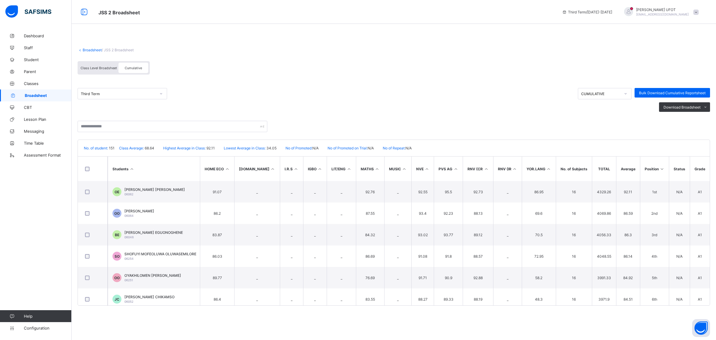
drag, startPoint x: 88, startPoint y: 48, endPoint x: 158, endPoint y: 1, distance: 84.7
click link "Broadsheet"
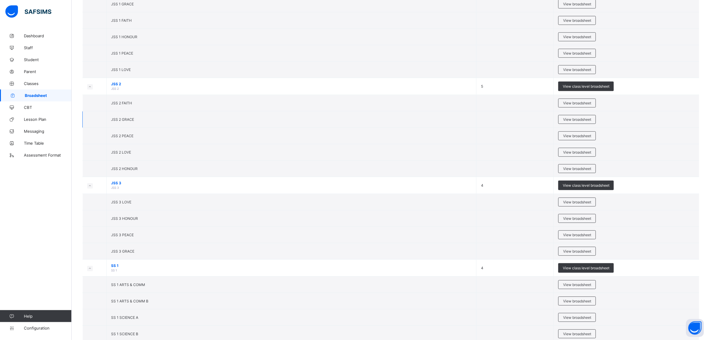
scroll to position [672, 0]
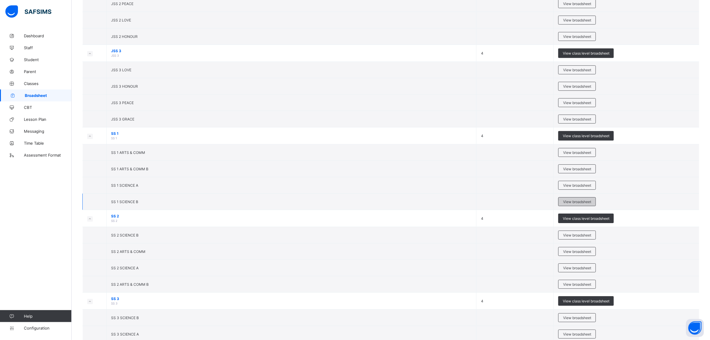
click span "View broadsheet"
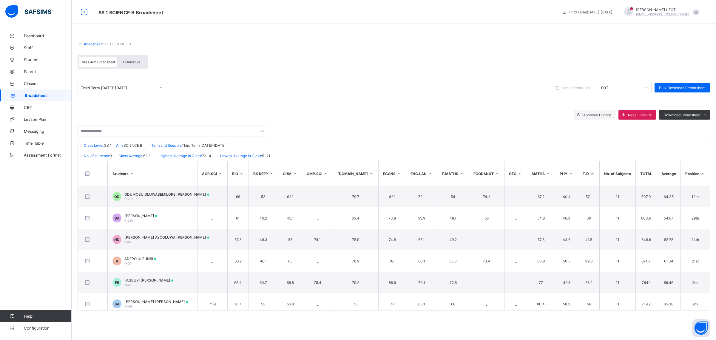
click span "Cumulative"
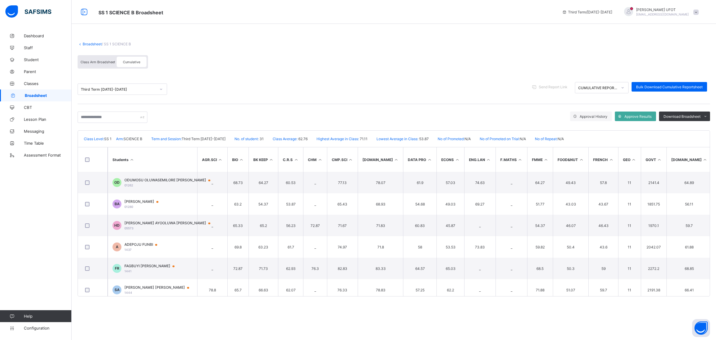
click th "HOME.MAN"
click th "GOVT"
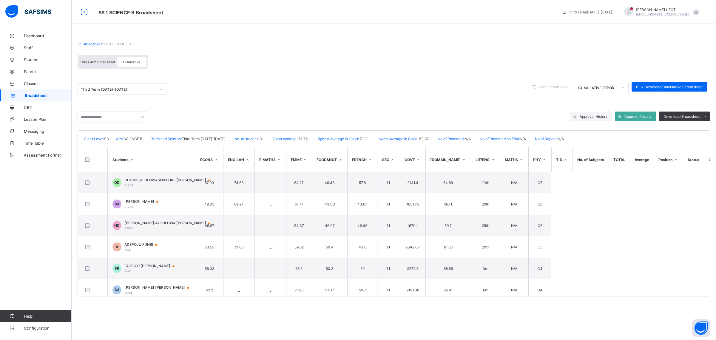
scroll to position [0, 244]
click icon
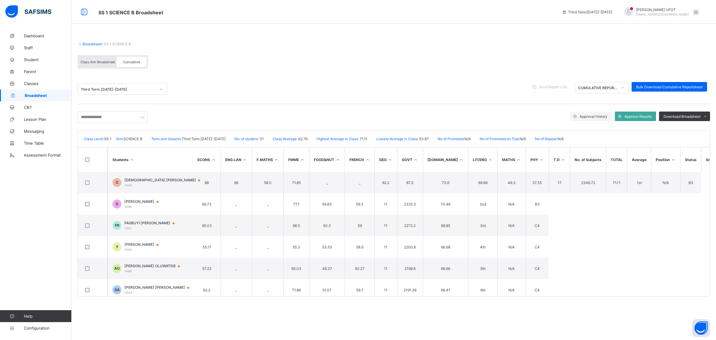
click icon
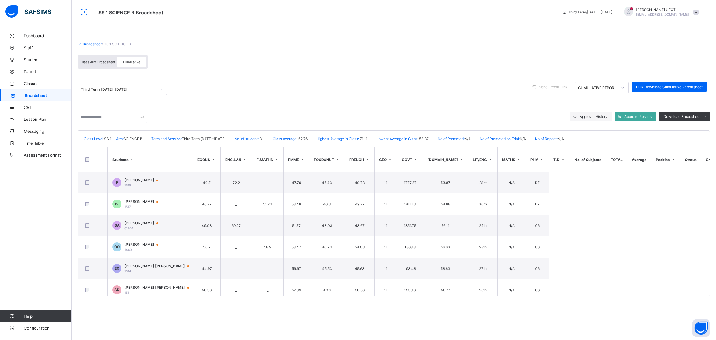
click icon
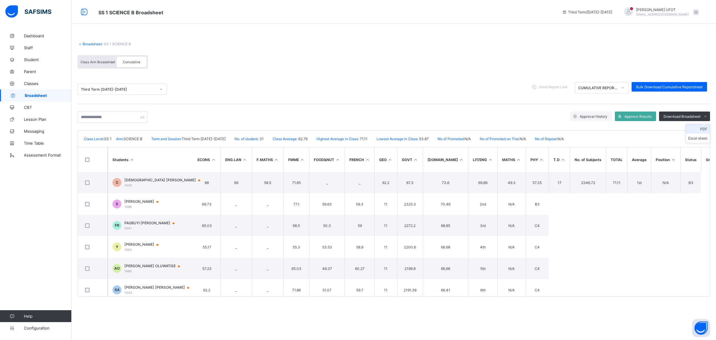
click li "PDF"
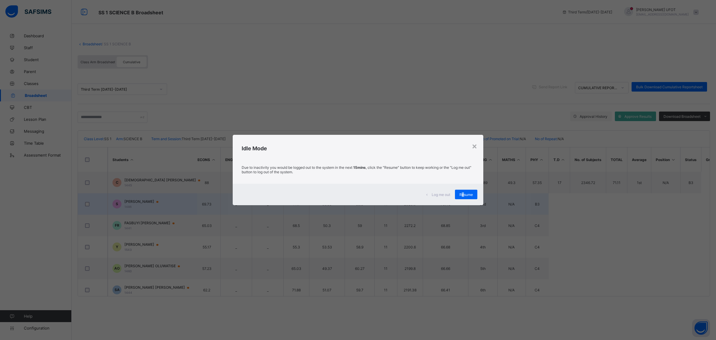
click div "Resume"
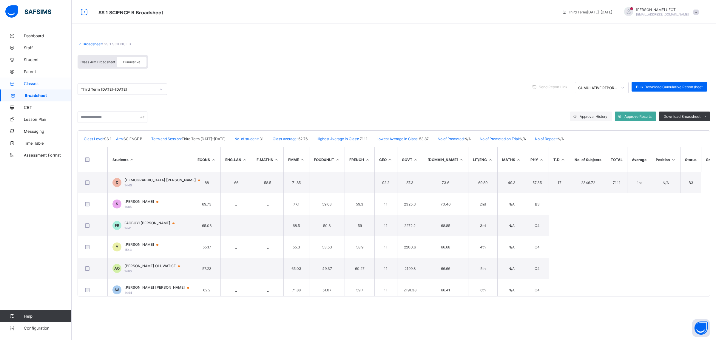
click span "Classes"
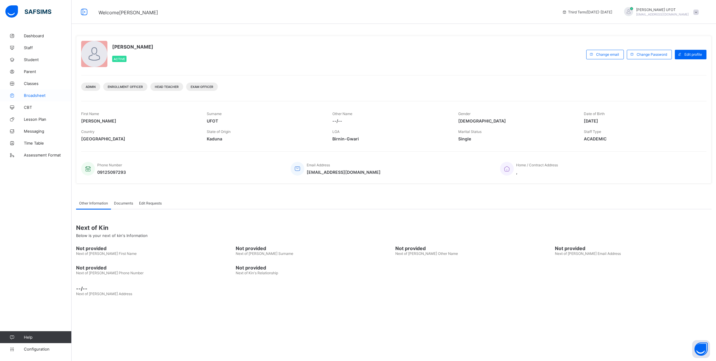
click at [40, 96] on span "Broadsheet" at bounding box center [48, 95] width 48 height 5
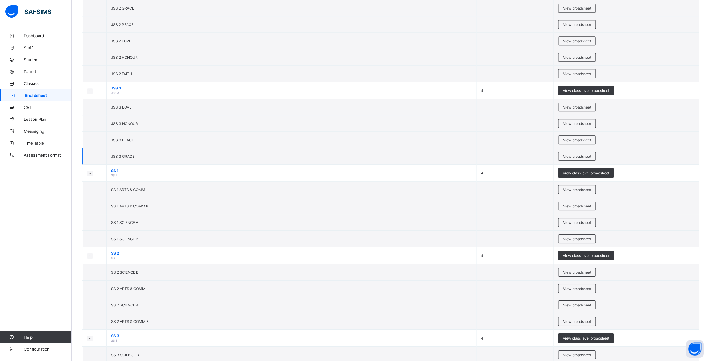
scroll to position [410, 0]
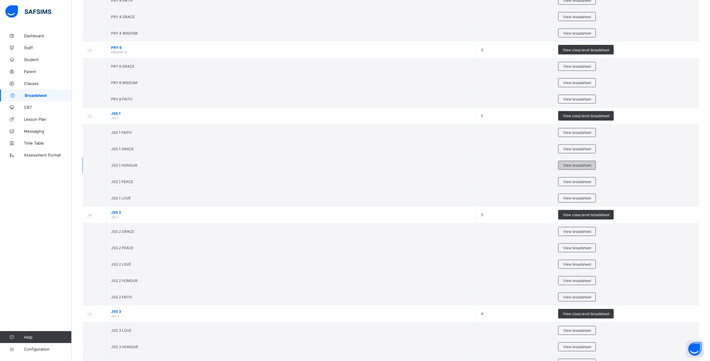
click at [575, 168] on span "View broadsheet" at bounding box center [577, 166] width 28 height 4
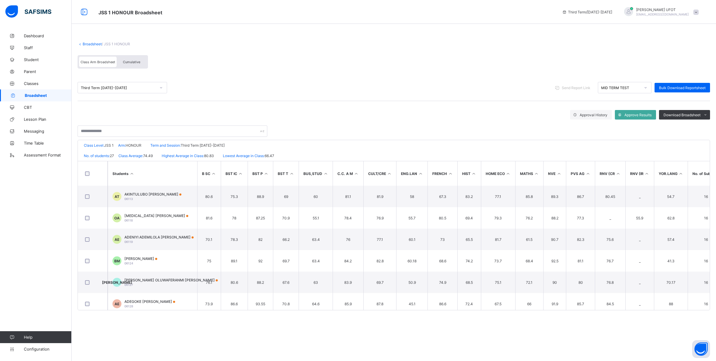
click at [39, 93] on span "Broadsheet" at bounding box center [48, 95] width 47 height 5
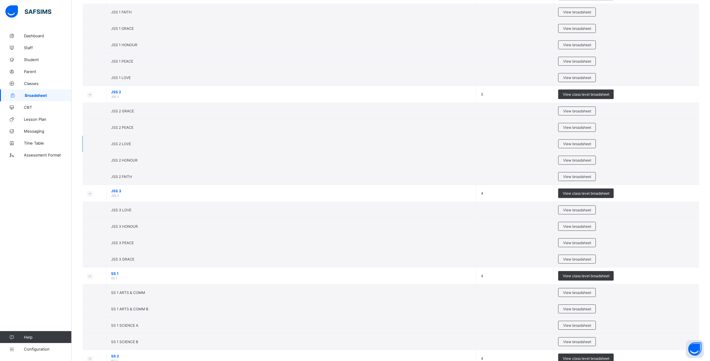
scroll to position [518, 0]
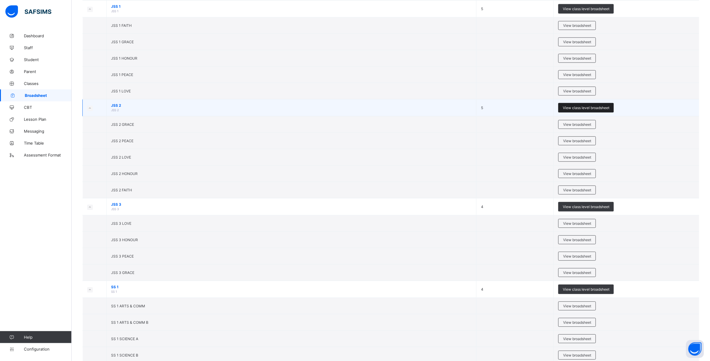
click at [579, 110] on span "View class level broadsheet" at bounding box center [586, 108] width 47 height 4
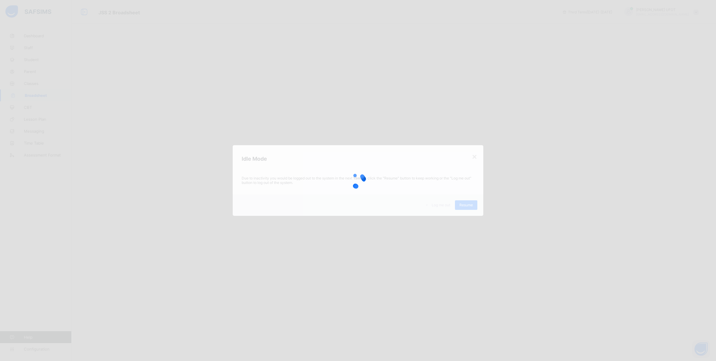
click at [460, 177] on div at bounding box center [358, 180] width 716 height 361
click at [463, 193] on div at bounding box center [358, 180] width 716 height 361
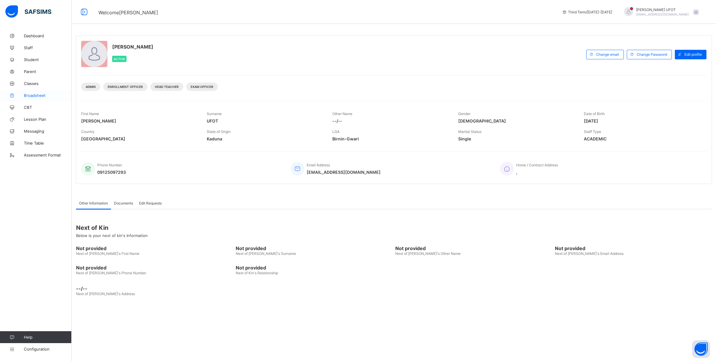
click at [30, 94] on span "Broadsheet" at bounding box center [48, 95] width 48 height 5
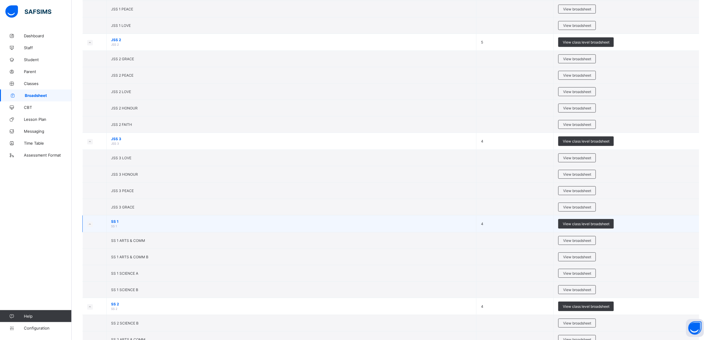
scroll to position [597, 0]
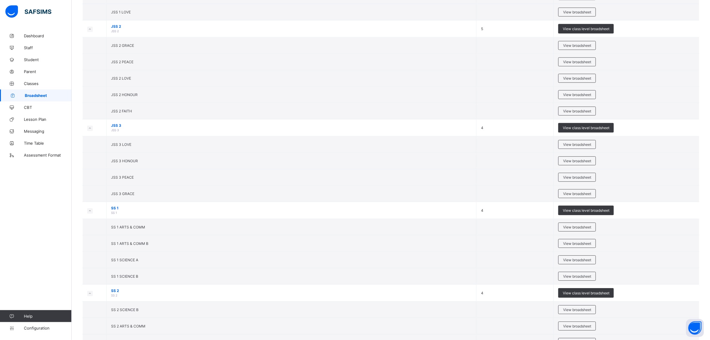
drag, startPoint x: 569, startPoint y: 277, endPoint x: 545, endPoint y: 242, distance: 42.2
click at [568, 276] on div "View broadsheet" at bounding box center [577, 276] width 38 height 9
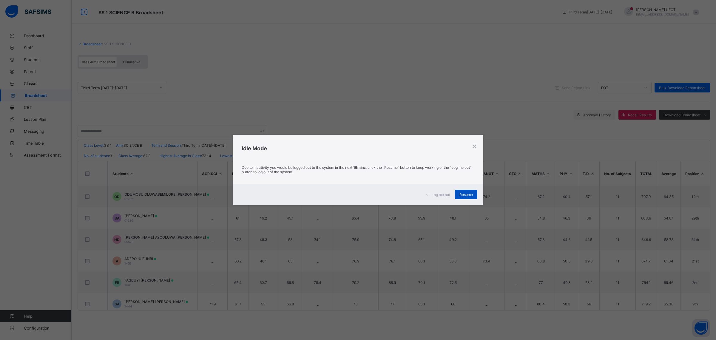
click at [464, 194] on span "Resume" at bounding box center [466, 195] width 13 height 4
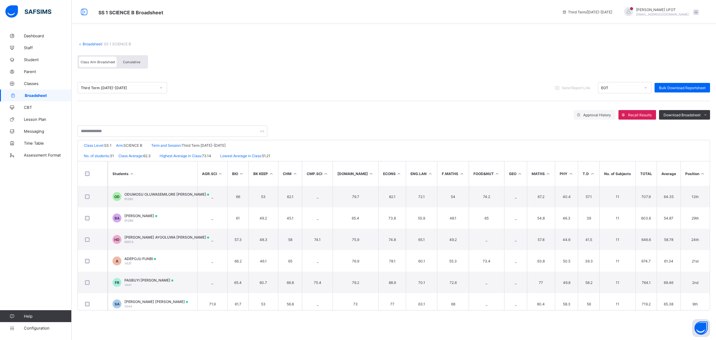
click at [135, 60] on span "Cumulative" at bounding box center [131, 62] width 17 height 4
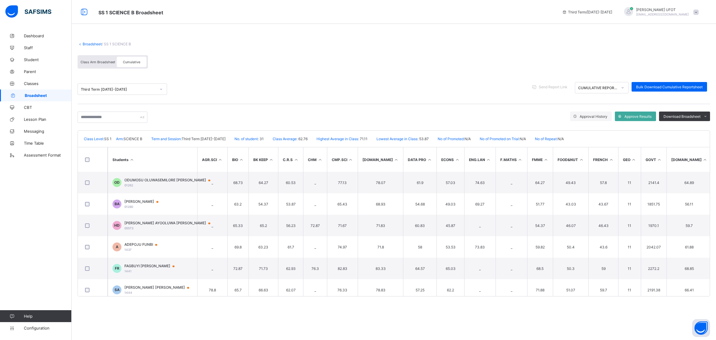
click at [532, 150] on th "FMME" at bounding box center [540, 159] width 26 height 24
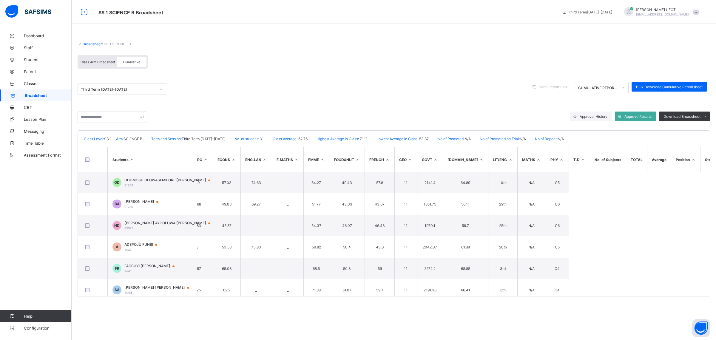
scroll to position [0, 244]
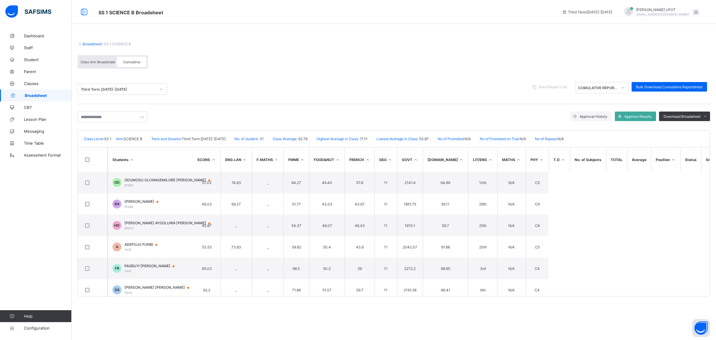
click at [671, 158] on icon at bounding box center [673, 160] width 5 height 4
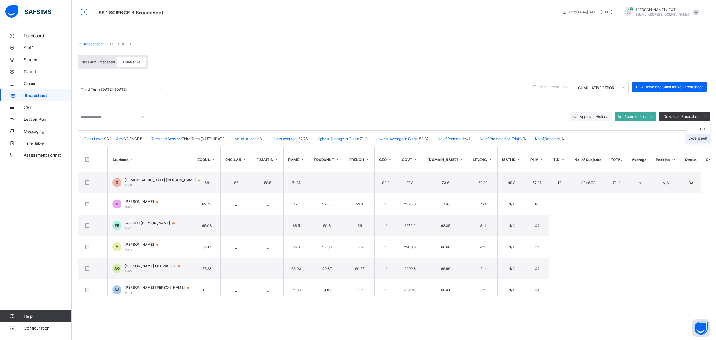
click at [695, 135] on li "Excel sheet" at bounding box center [698, 138] width 24 height 9
click at [695, 128] on li "PDF" at bounding box center [698, 128] width 24 height 9
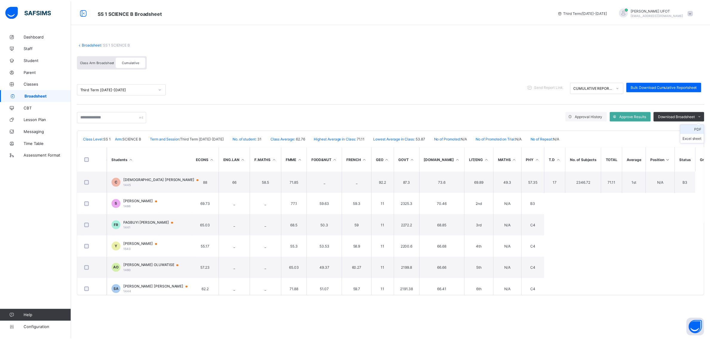
scroll to position [0, 0]
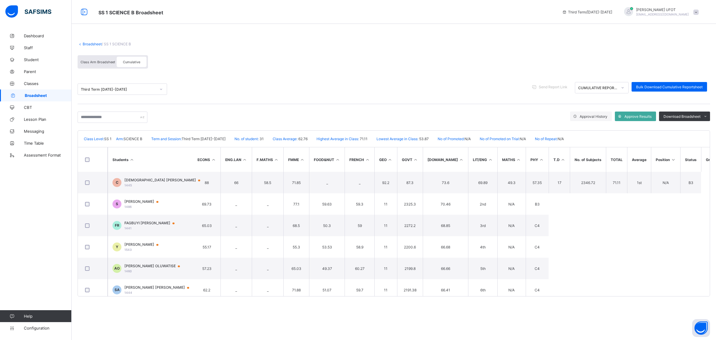
click at [102, 57] on div "Class Arm Broadsheet" at bounding box center [98, 62] width 38 height 10
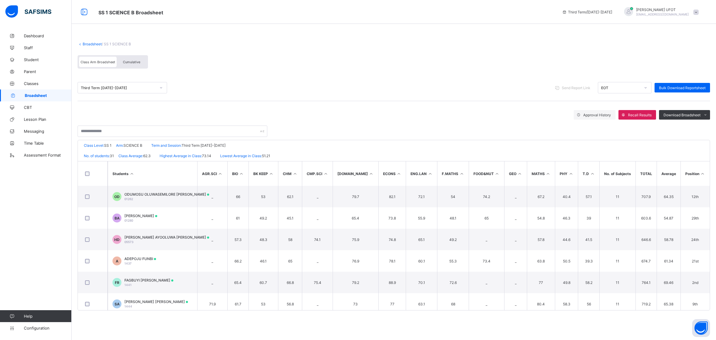
click at [105, 60] on span "Class Arm Broadsheet" at bounding box center [98, 62] width 35 height 4
click at [137, 60] on span "Cumulative" at bounding box center [131, 62] width 17 height 4
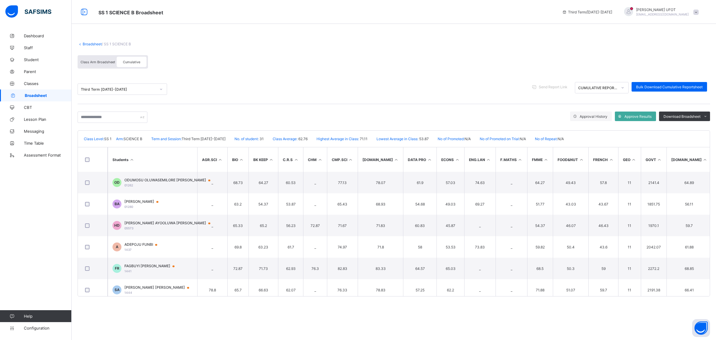
click at [93, 44] on link "Broadsheet" at bounding box center [92, 44] width 19 height 4
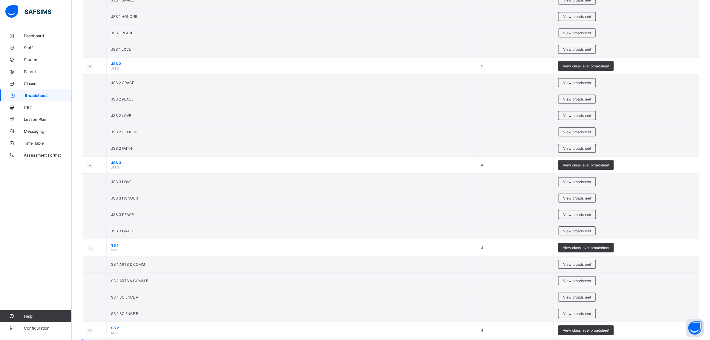
scroll to position [726, 0]
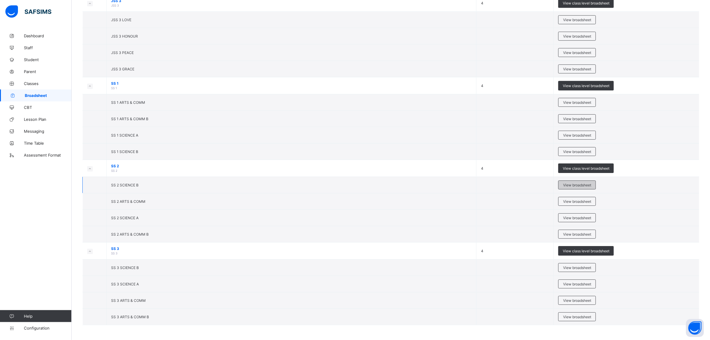
click at [584, 184] on span "View broadsheet" at bounding box center [577, 185] width 28 height 4
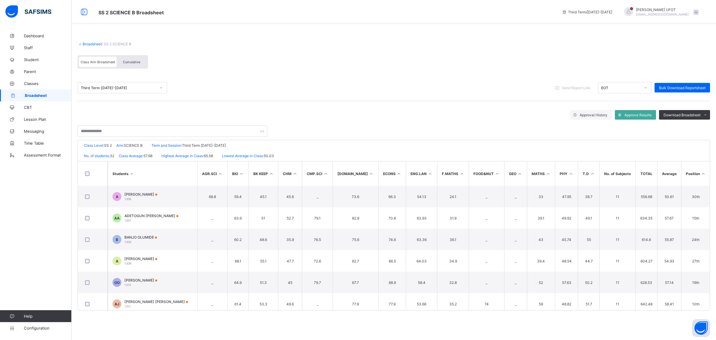
click at [132, 60] on span "Cumulative" at bounding box center [131, 62] width 17 height 4
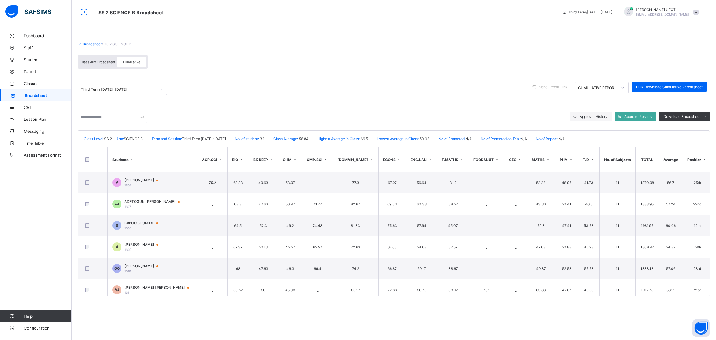
click at [703, 158] on icon at bounding box center [705, 160] width 5 height 4
click at [685, 113] on div "Download Broadsheet" at bounding box center [684, 117] width 51 height 10
click at [690, 136] on li "Excel sheet" at bounding box center [698, 138] width 24 height 9
click at [699, 129] on li "PDF" at bounding box center [698, 128] width 24 height 9
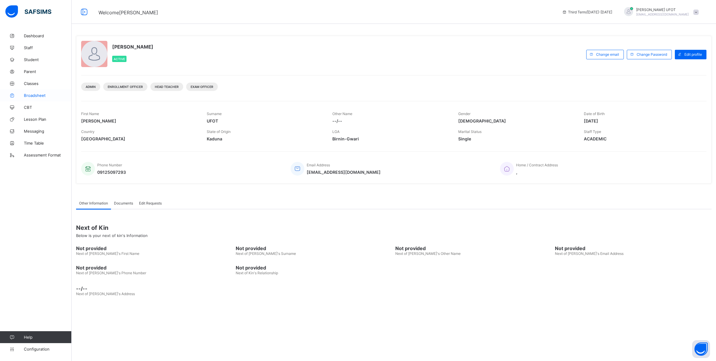
click at [52, 94] on span "Broadsheet" at bounding box center [48, 95] width 48 height 5
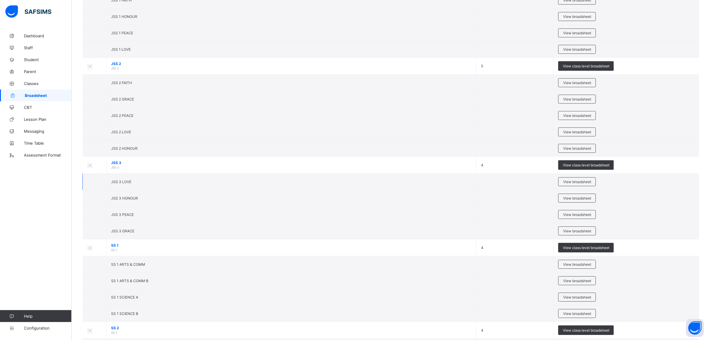
scroll to position [726, 0]
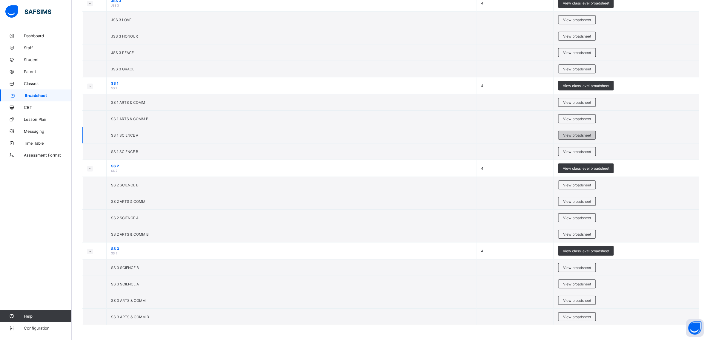
click at [565, 134] on div "View broadsheet" at bounding box center [577, 135] width 38 height 9
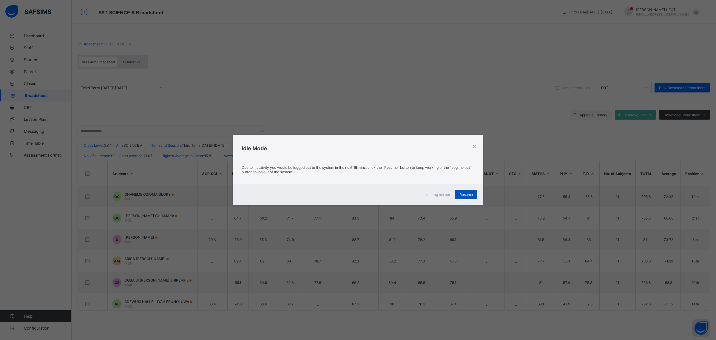
click at [470, 193] on span "Resume" at bounding box center [466, 195] width 13 height 4
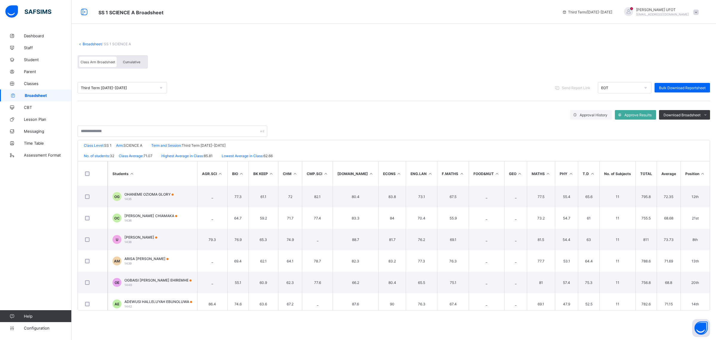
click at [133, 60] on span "Cumulative" at bounding box center [131, 62] width 17 height 4
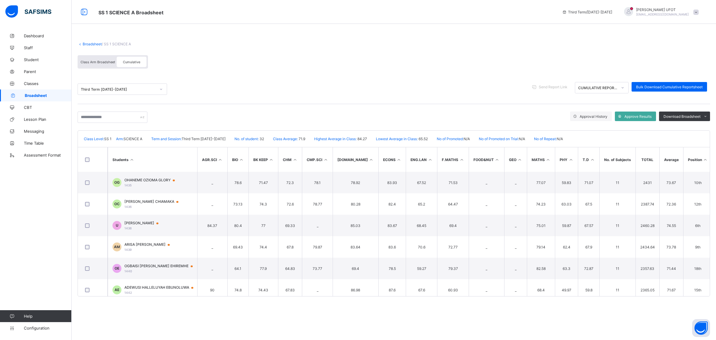
click at [703, 158] on icon at bounding box center [705, 160] width 5 height 4
click at [694, 135] on li "Excel sheet" at bounding box center [698, 138] width 24 height 9
click at [693, 129] on li "PDF" at bounding box center [698, 128] width 24 height 9
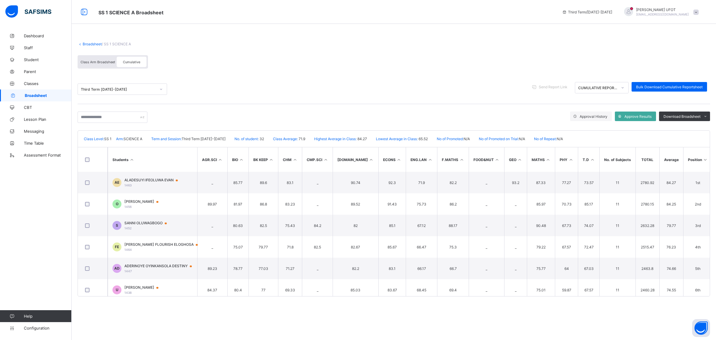
click at [90, 44] on link "Broadsheet" at bounding box center [92, 44] width 19 height 4
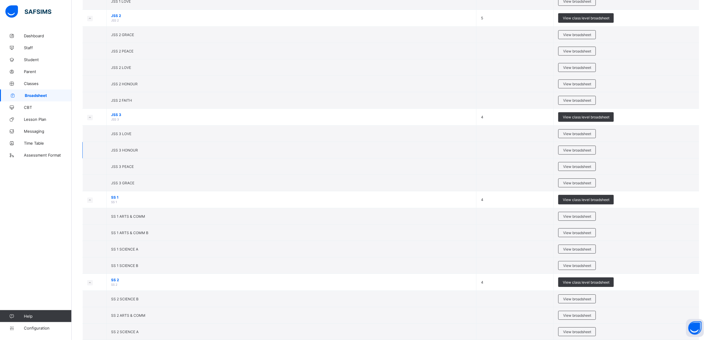
scroll to position [726, 0]
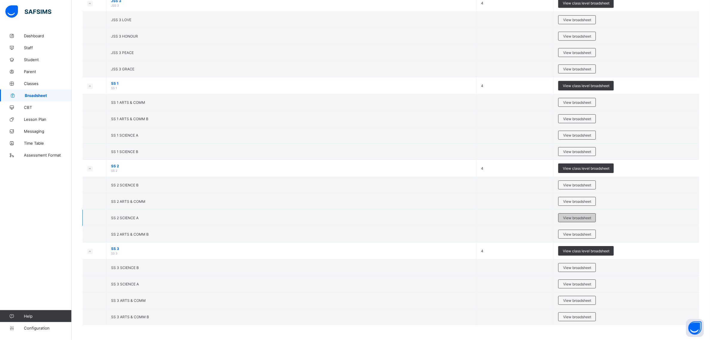
click at [576, 217] on span "View broadsheet" at bounding box center [577, 218] width 28 height 4
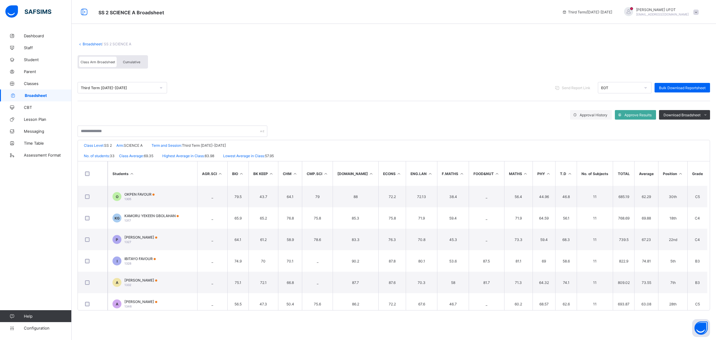
click at [120, 63] on div "Cumulative" at bounding box center [132, 62] width 30 height 10
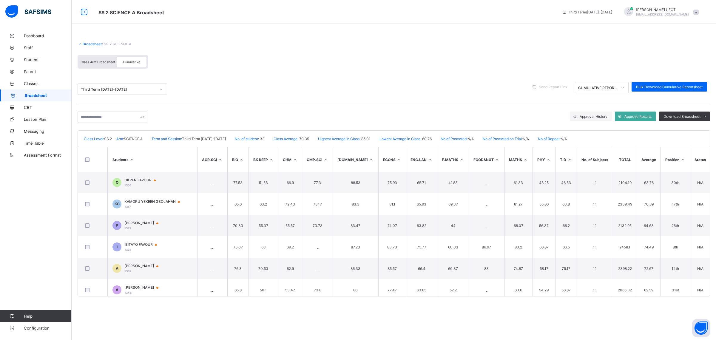
click at [132, 158] on icon at bounding box center [132, 160] width 5 height 4
click at [681, 158] on icon at bounding box center [683, 160] width 5 height 4
click at [696, 114] on span "Download Broadsheet" at bounding box center [682, 116] width 37 height 4
click at [696, 135] on li "Excel sheet" at bounding box center [698, 138] width 24 height 9
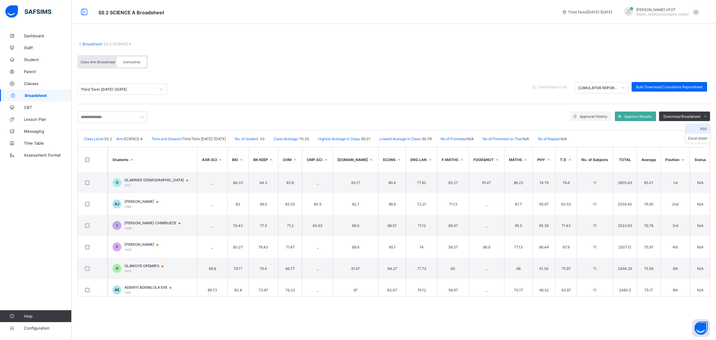
click at [696, 130] on li "PDF" at bounding box center [698, 128] width 24 height 9
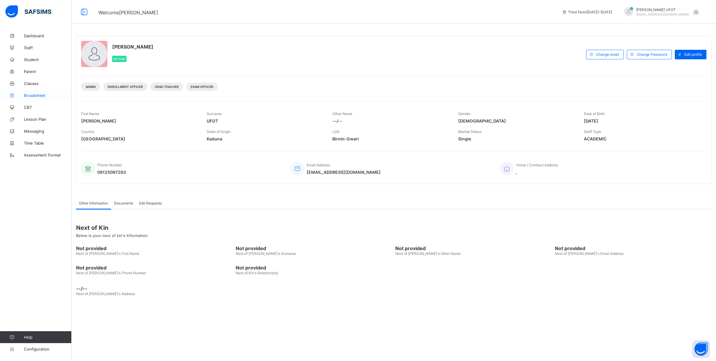
click at [40, 92] on link "Broadsheet" at bounding box center [36, 96] width 72 height 12
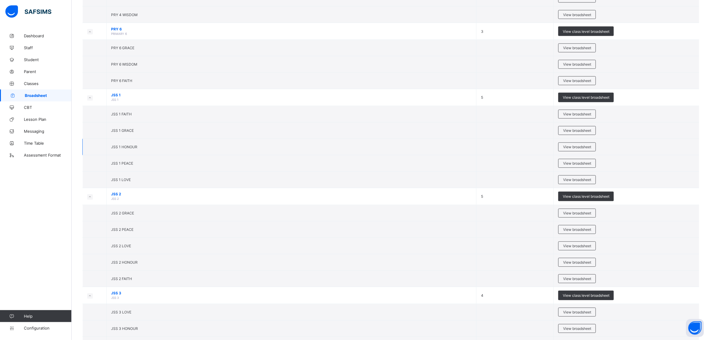
scroll to position [597, 0]
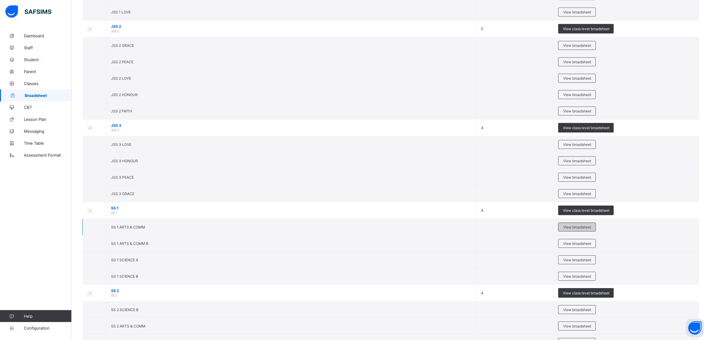
click at [573, 228] on span "View broadsheet" at bounding box center [577, 227] width 28 height 4
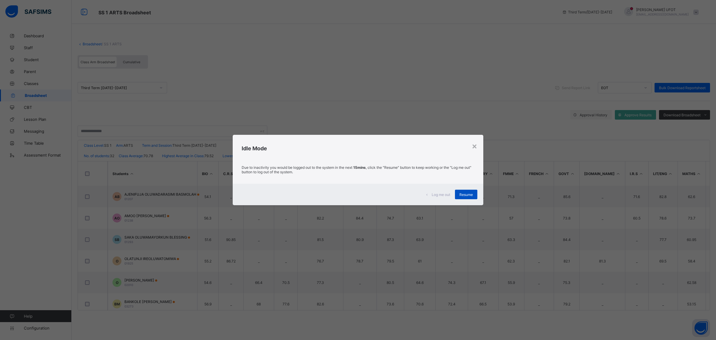
click at [467, 196] on span "Resume" at bounding box center [466, 195] width 13 height 4
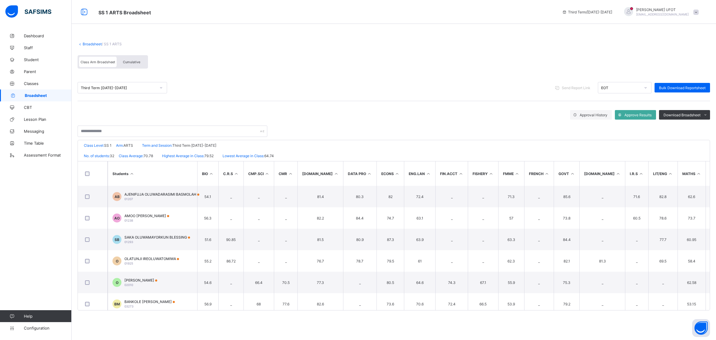
click at [133, 57] on div "Cumulative" at bounding box center [132, 62] width 30 height 10
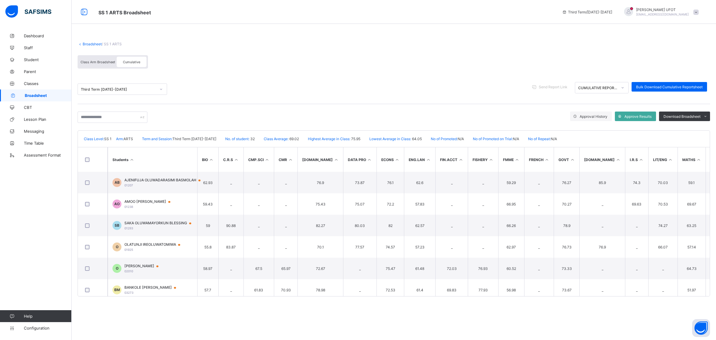
click at [590, 150] on th "[DOMAIN_NAME]" at bounding box center [603, 159] width 46 height 24
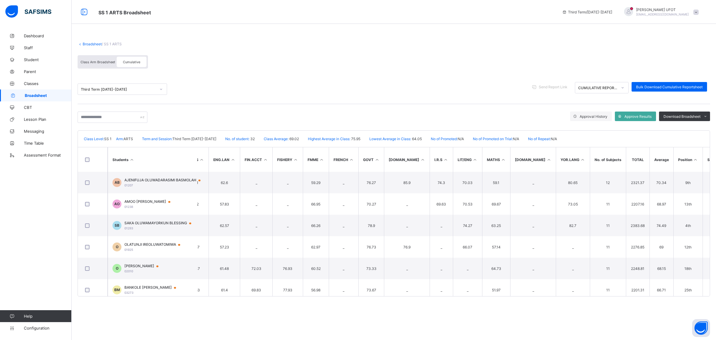
scroll to position [0, 202]
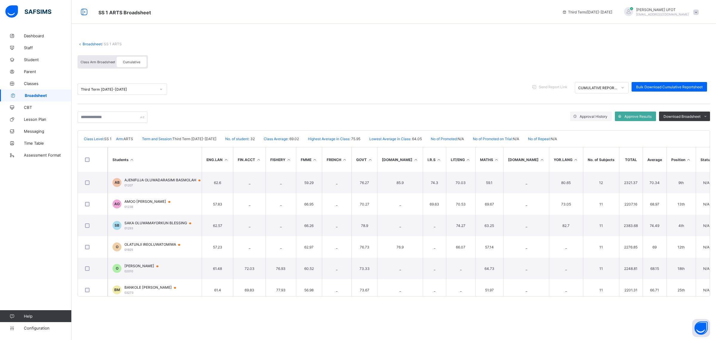
click at [686, 159] on icon at bounding box center [688, 160] width 5 height 4
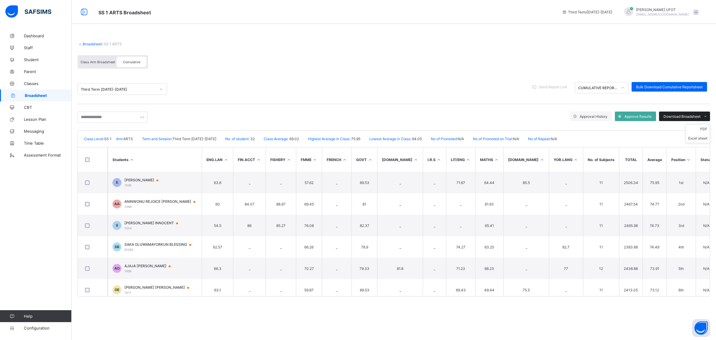
click at [680, 114] on span "Download Broadsheet" at bounding box center [682, 116] width 37 height 4
drag, startPoint x: 696, startPoint y: 130, endPoint x: 697, endPoint y: 136, distance: 6.7
click at [697, 136] on ul "PDF Excel sheet" at bounding box center [698, 133] width 24 height 19
click at [701, 138] on li "Excel sheet" at bounding box center [698, 138] width 24 height 9
click at [698, 127] on li "PDF" at bounding box center [698, 128] width 24 height 9
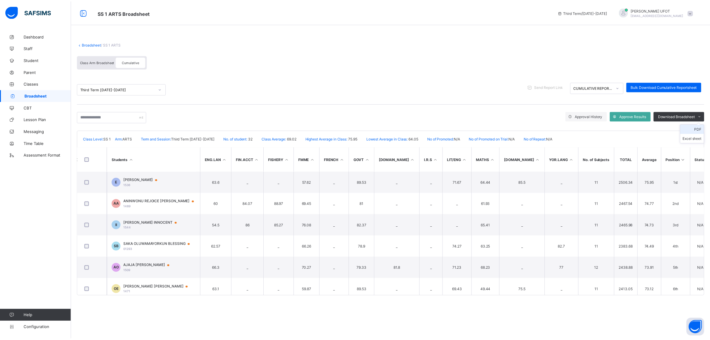
scroll to position [0, 0]
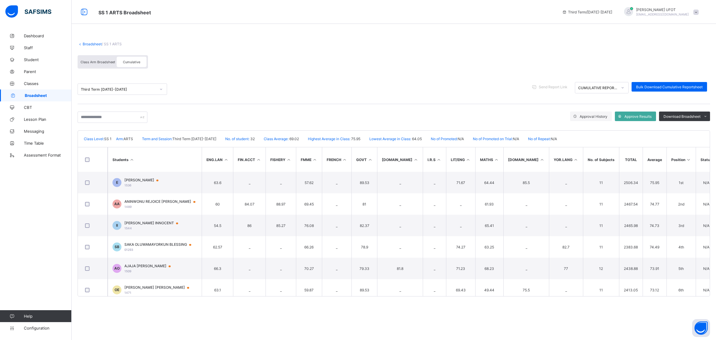
click at [88, 43] on link "Broadsheet" at bounding box center [92, 44] width 19 height 4
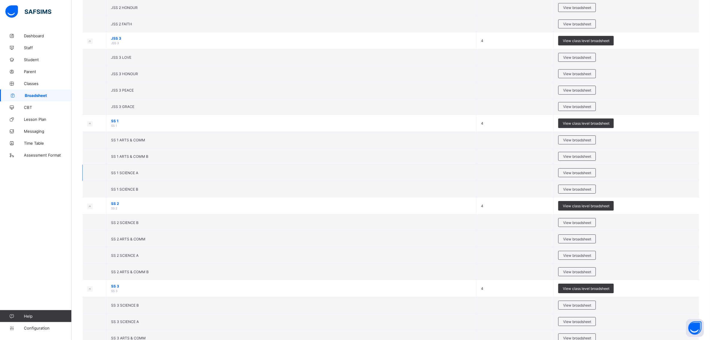
scroll to position [726, 0]
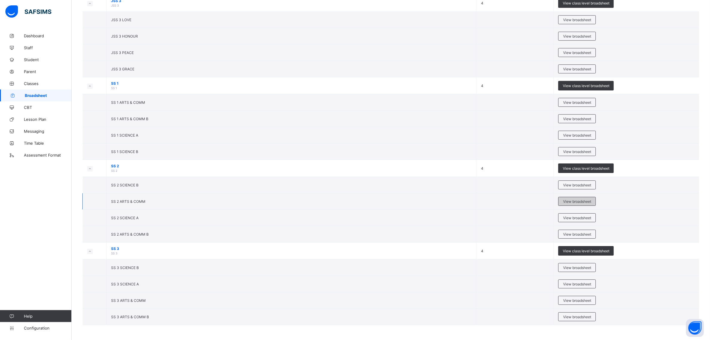
click at [569, 199] on span "View broadsheet" at bounding box center [577, 201] width 28 height 4
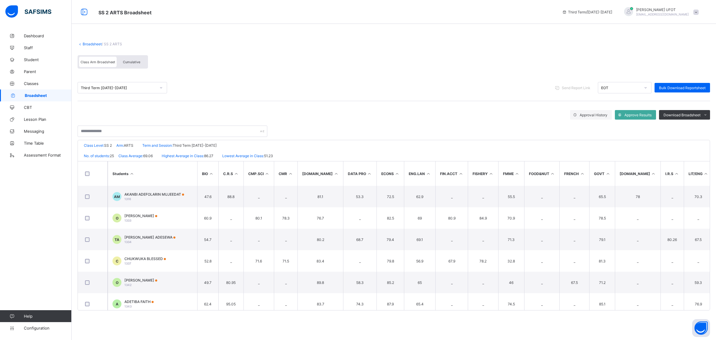
click at [127, 58] on div "Cumulative" at bounding box center [132, 62] width 30 height 10
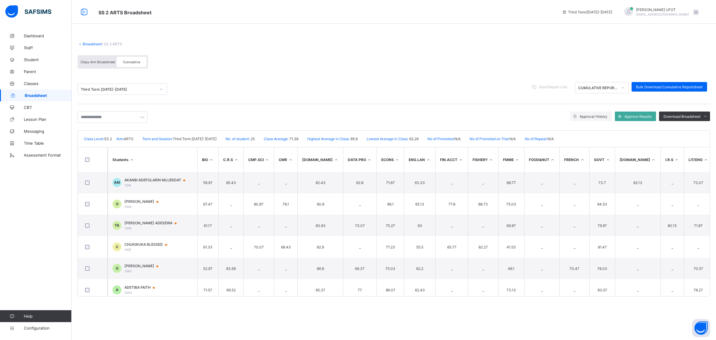
click at [684, 148] on th "LIT/ENG" at bounding box center [698, 159] width 29 height 24
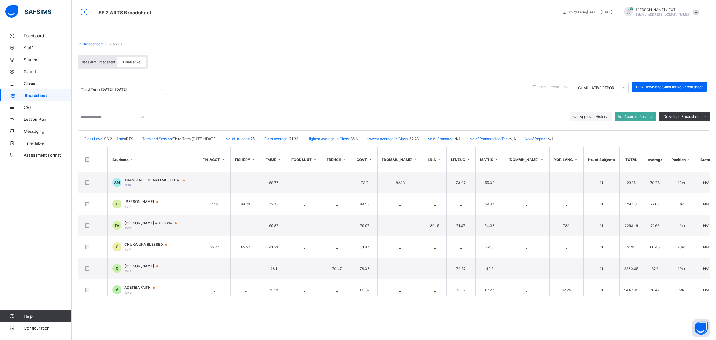
scroll to position [0, 239]
click at [686, 158] on icon at bounding box center [688, 160] width 5 height 4
click at [686, 117] on span "Download Broadsheet" at bounding box center [682, 116] width 37 height 4
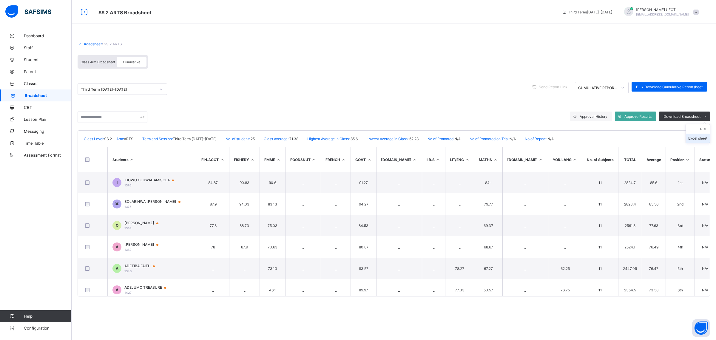
click at [690, 137] on li "Excel sheet" at bounding box center [698, 138] width 24 height 9
click at [695, 128] on li "PDF" at bounding box center [698, 128] width 24 height 9
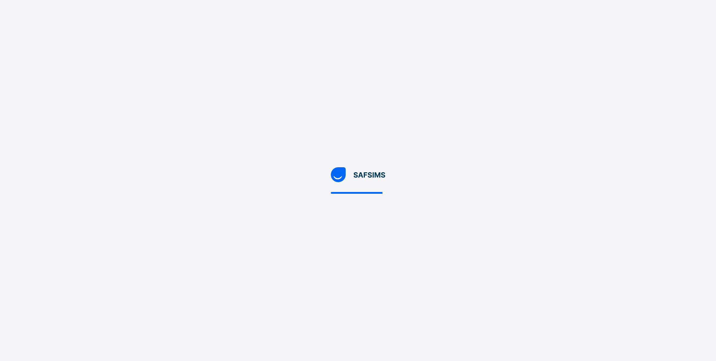
click at [327, 178] on div at bounding box center [358, 180] width 716 height 361
click at [350, 226] on div at bounding box center [358, 180] width 716 height 361
drag, startPoint x: 375, startPoint y: 272, endPoint x: 379, endPoint y: 279, distance: 8.0
click at [379, 279] on div at bounding box center [358, 180] width 716 height 361
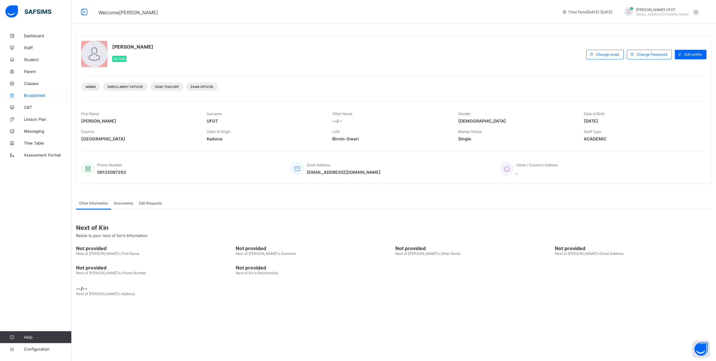
click at [27, 92] on link "Broadsheet" at bounding box center [36, 96] width 72 height 12
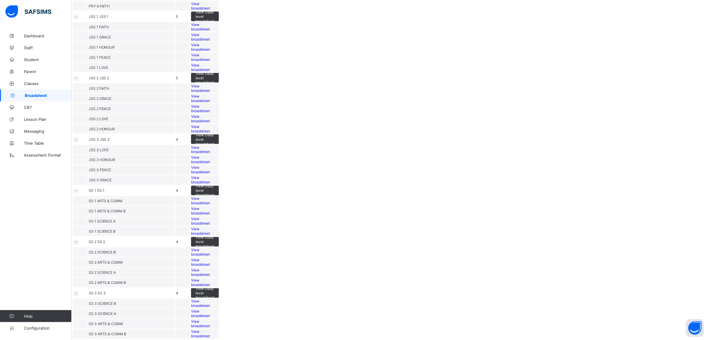
scroll to position [634, 0]
click at [210, 210] on span "View broadsheet" at bounding box center [200, 211] width 19 height 9
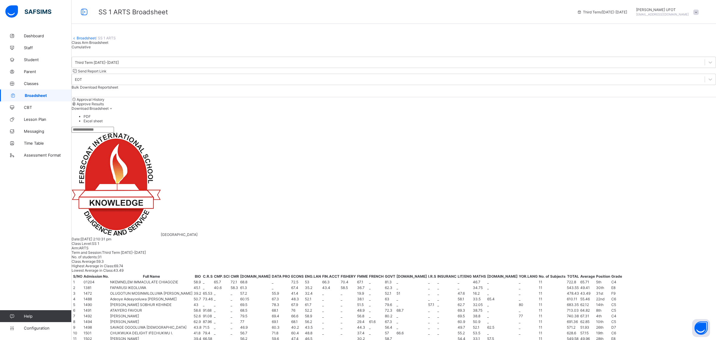
click at [91, 49] on span "Cumulative" at bounding box center [81, 47] width 19 height 4
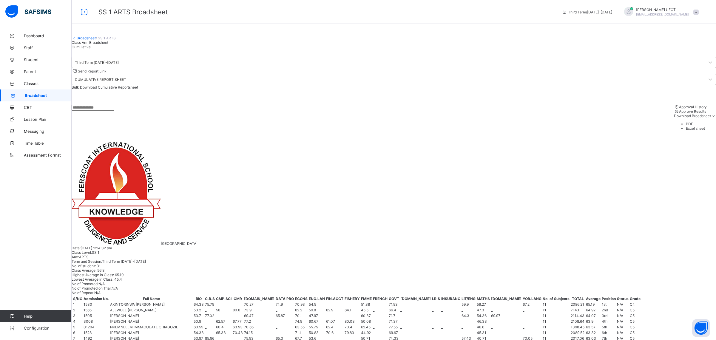
click at [698, 131] on li "Excel sheet" at bounding box center [701, 128] width 30 height 4
click at [693, 126] on li "PDF" at bounding box center [701, 124] width 30 height 4
click at [92, 40] on link "Broadsheet" at bounding box center [86, 38] width 19 height 4
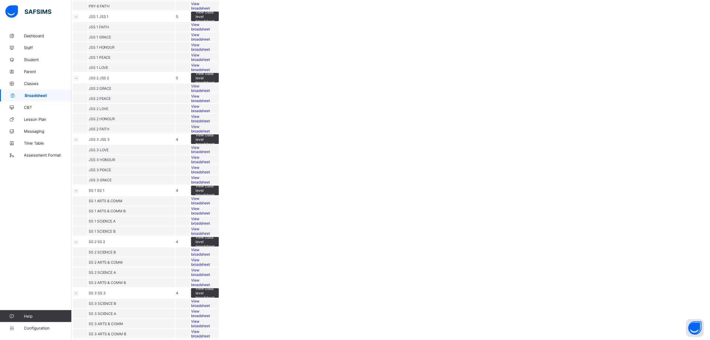
scroll to position [726, 0]
click at [210, 278] on span "View broadsheet" at bounding box center [200, 282] width 19 height 9
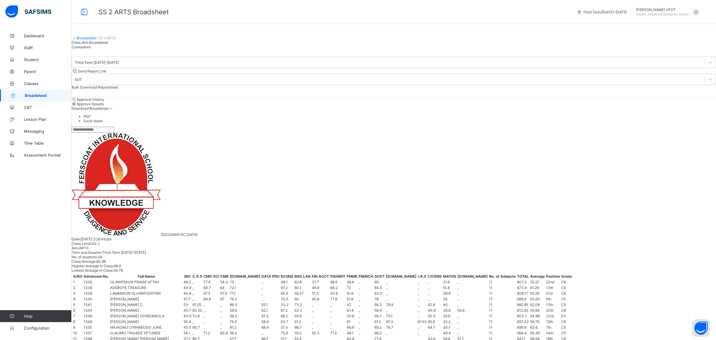
drag, startPoint x: 194, startPoint y: 47, endPoint x: 229, endPoint y: 45, distance: 35.0
click at [194, 47] on div "Broadsheet / SS 2 ARTS Class Arm Broadsheet Cumulative" at bounding box center [394, 39] width 645 height 19
click at [135, 49] on div "Cumulative" at bounding box center [394, 47] width 645 height 4
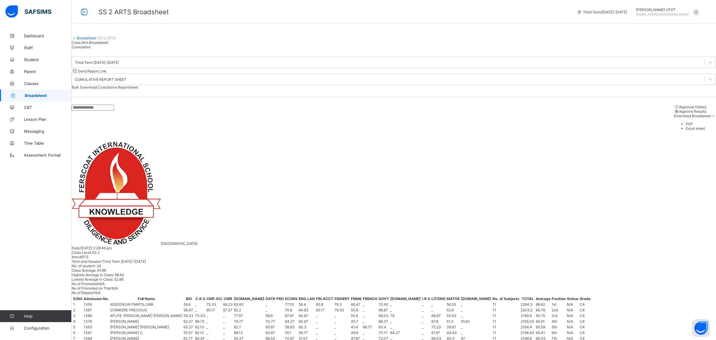
click at [682, 116] on span "Download Broadsheet" at bounding box center [692, 116] width 37 height 4
click at [691, 131] on li "Excel sheet" at bounding box center [701, 128] width 30 height 4
click at [695, 126] on li "PDF" at bounding box center [701, 124] width 30 height 4
